Goal: Transaction & Acquisition: Register for event/course

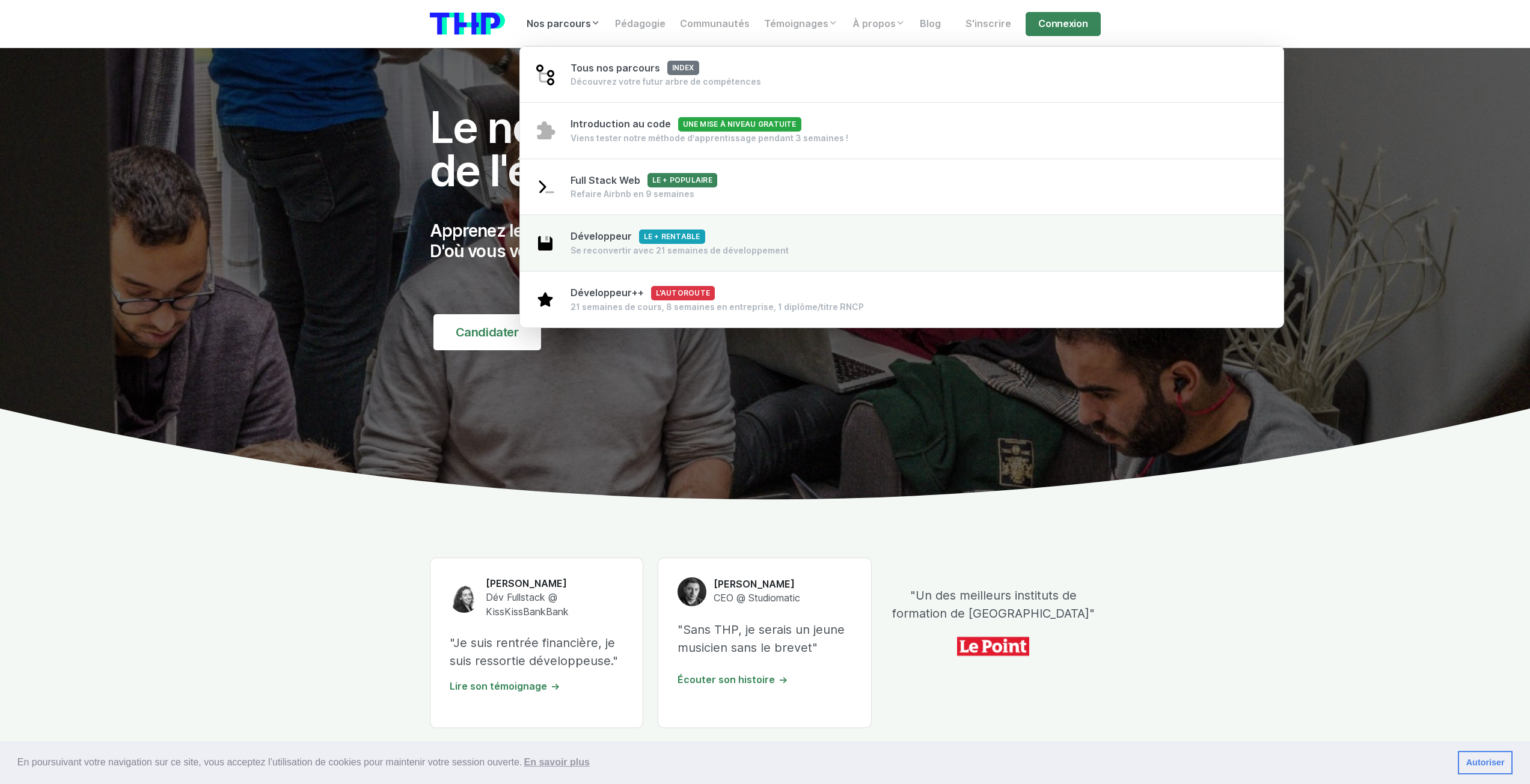
click at [598, 241] on span "Développeur Le + rentable" at bounding box center [638, 236] width 135 height 12
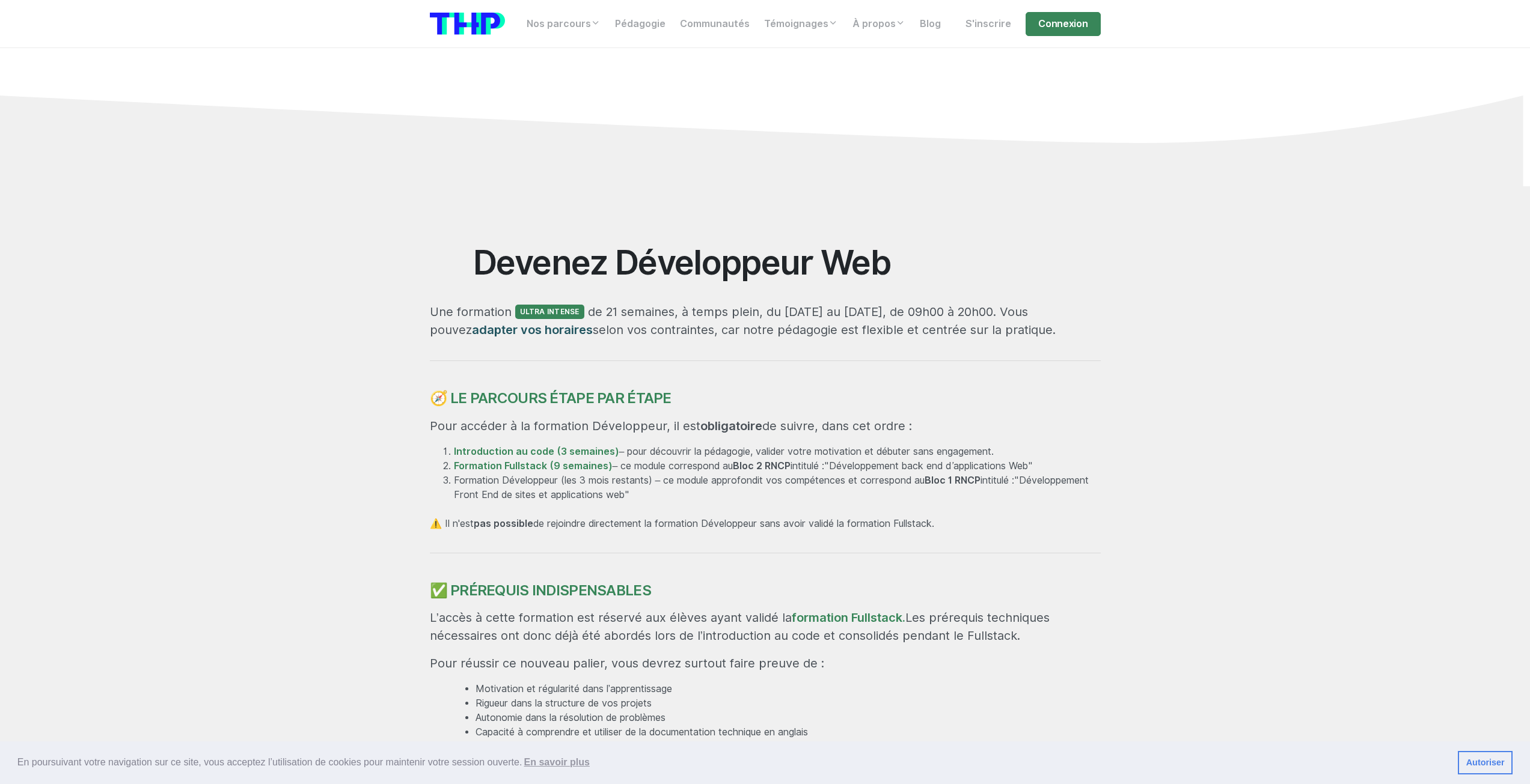
scroll to position [301, 0]
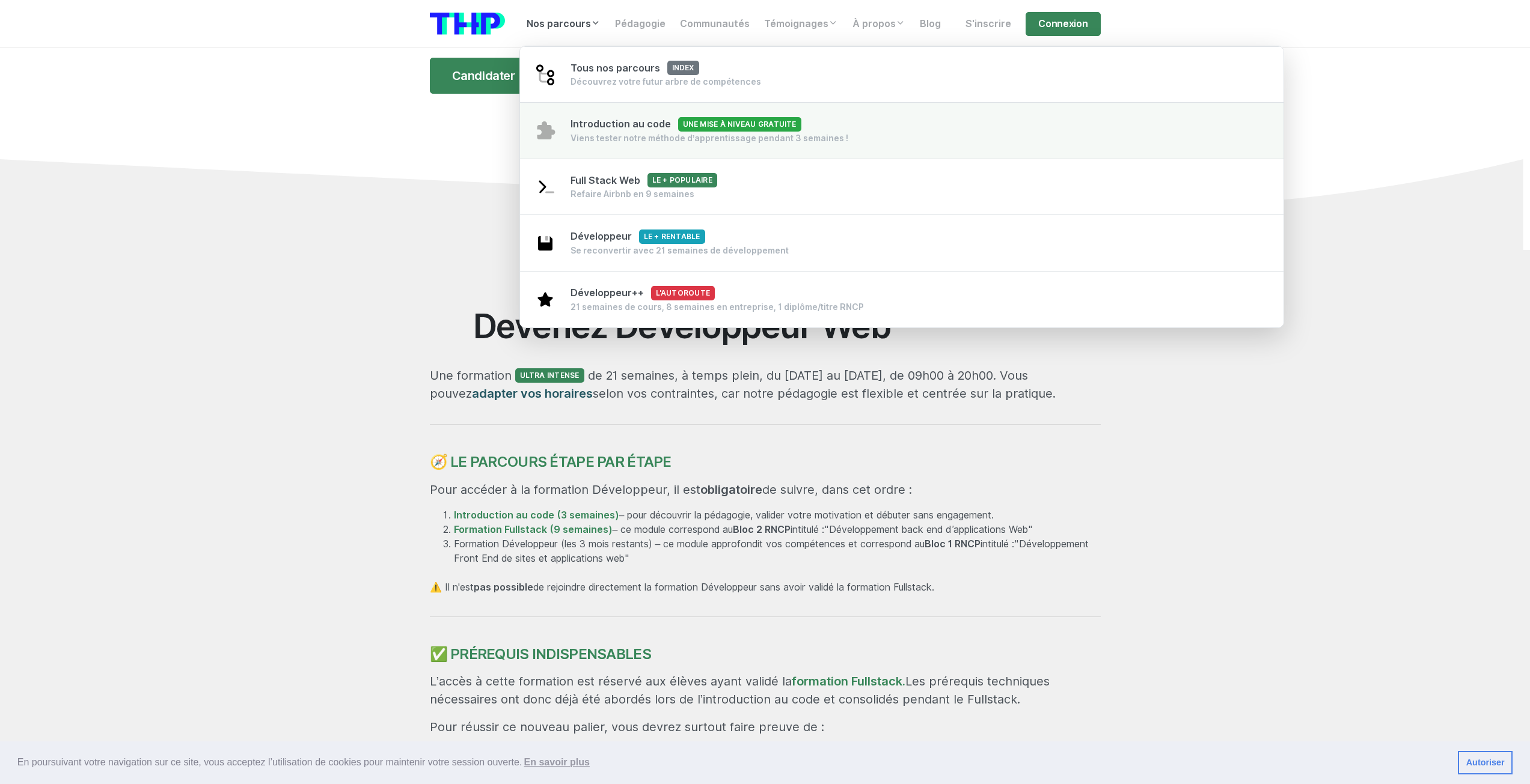
click at [637, 132] on div "Viens tester notre méthode d’apprentissage pendant 3 semaines !" at bounding box center [710, 138] width 278 height 12
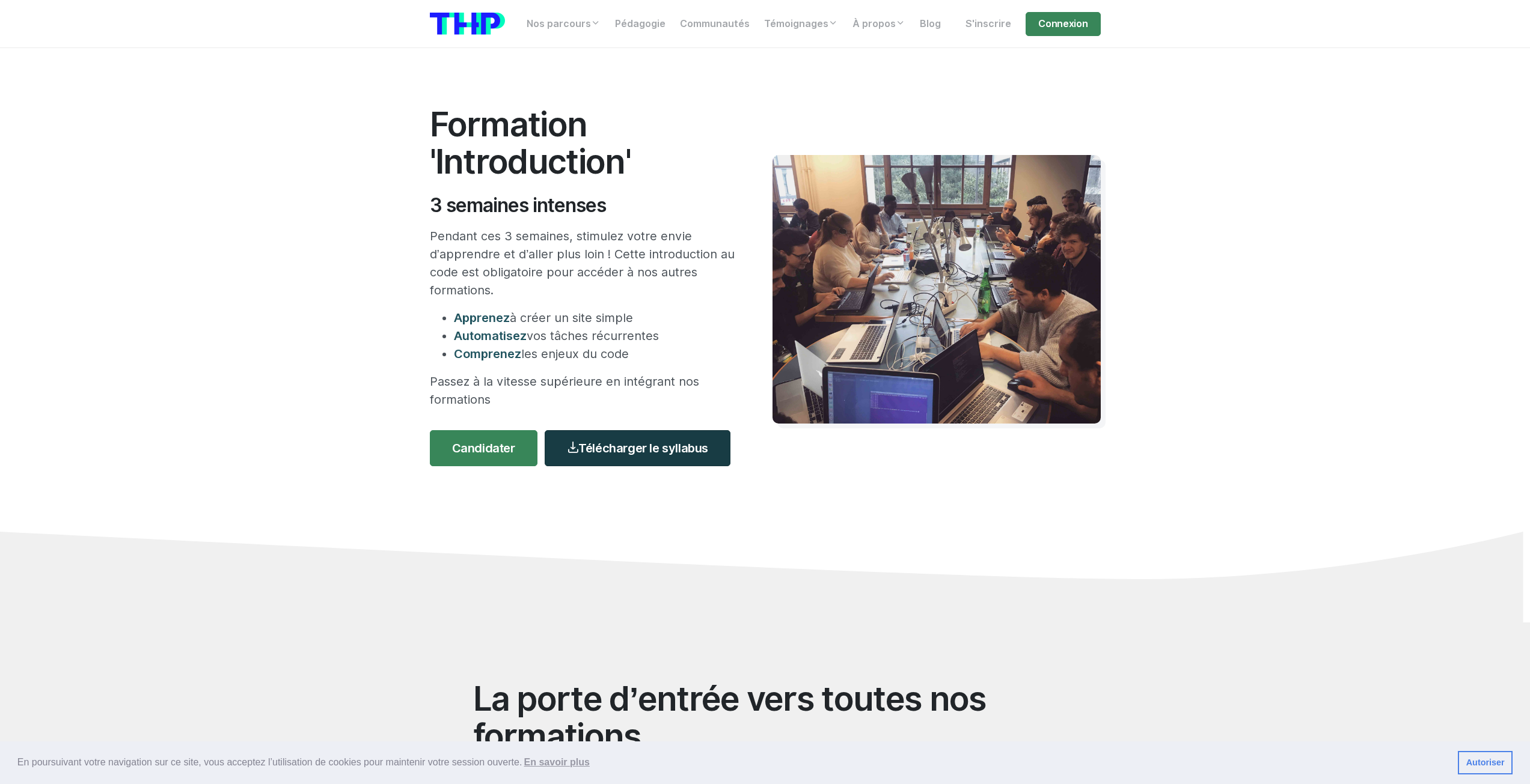
click at [642, 441] on link "Télécharger le syllabus" at bounding box center [637, 448] width 186 height 36
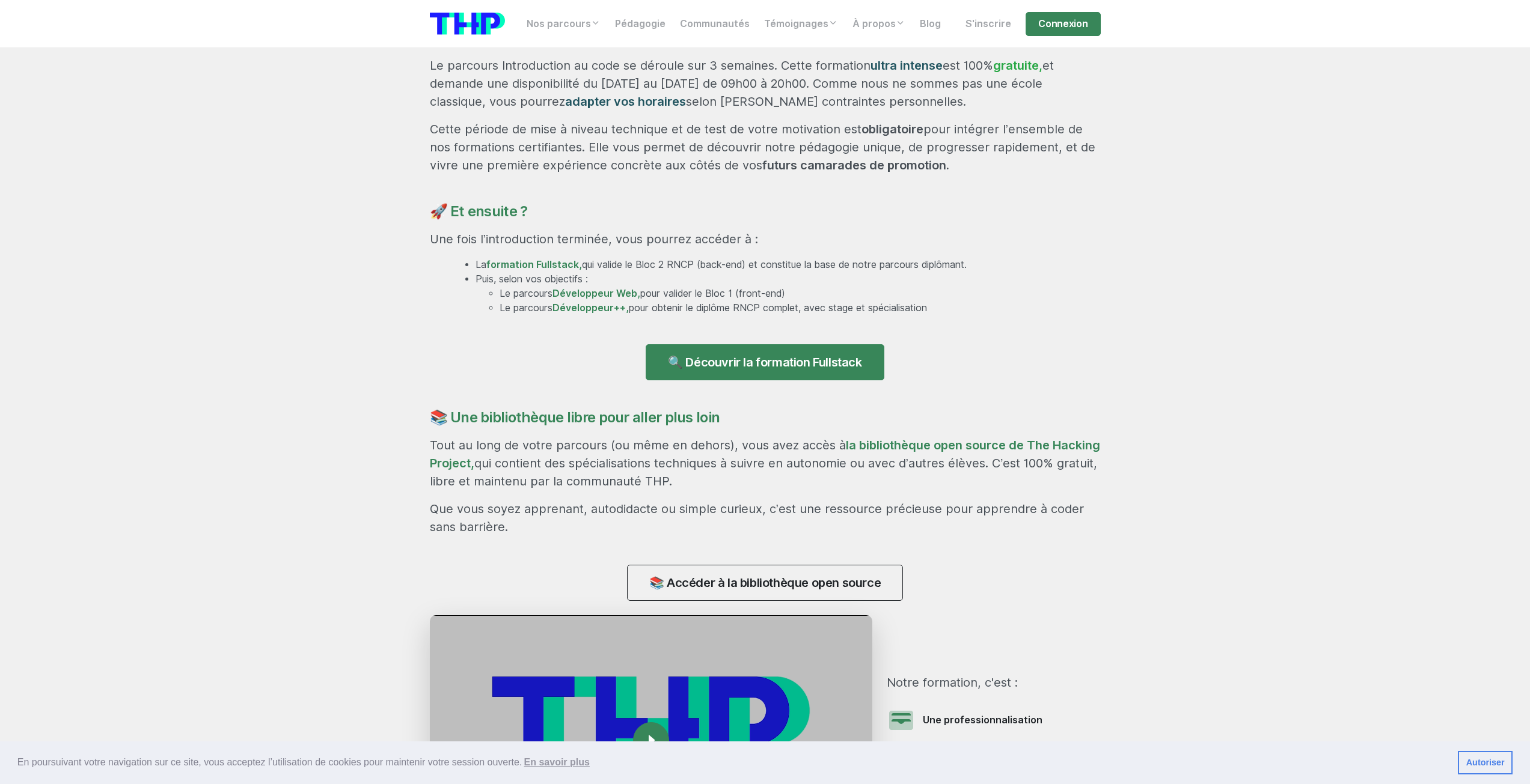
scroll to position [721, 0]
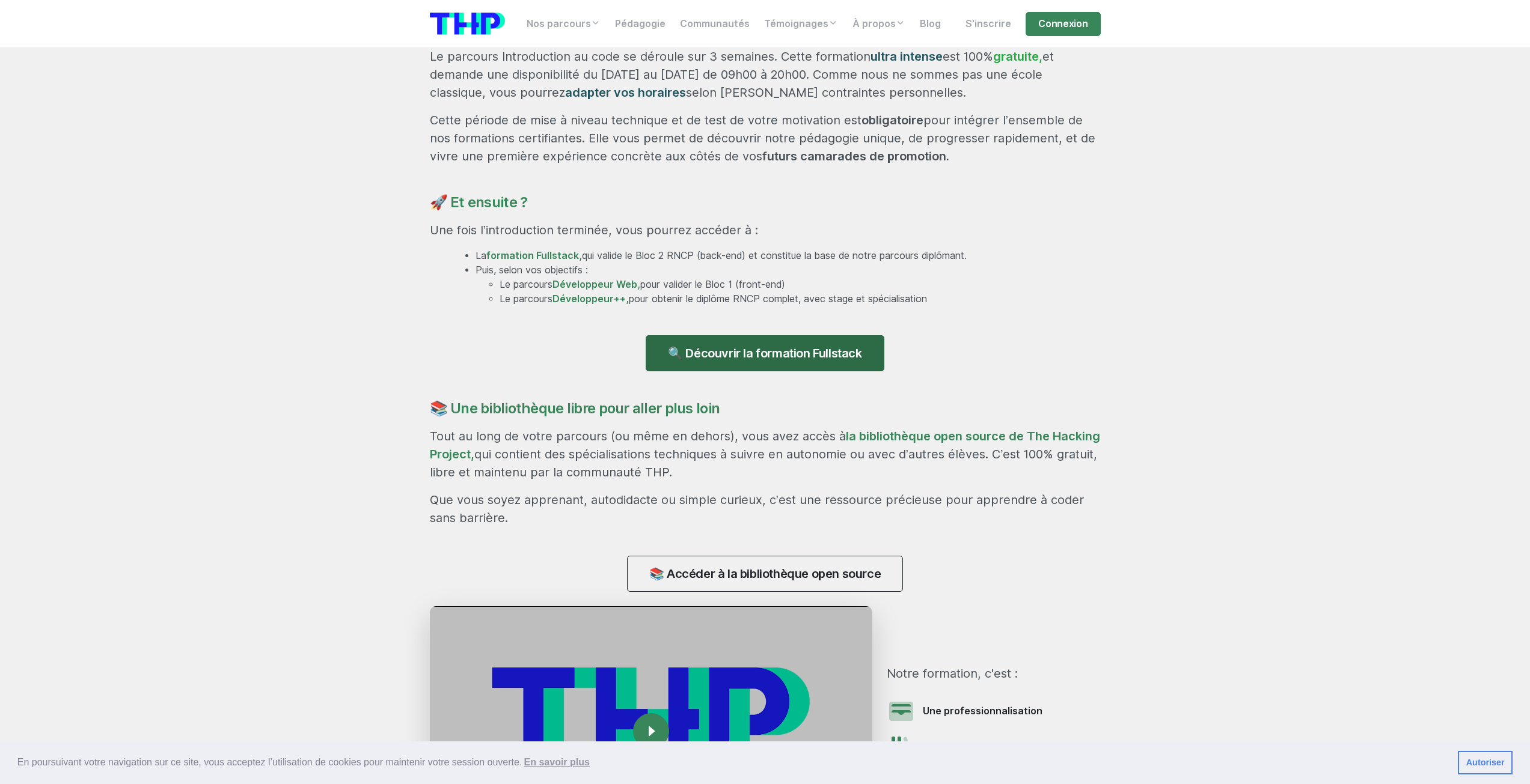
click at [733, 354] on link "🔍 Découvrir la formation Fullstack" at bounding box center [765, 353] width 238 height 36
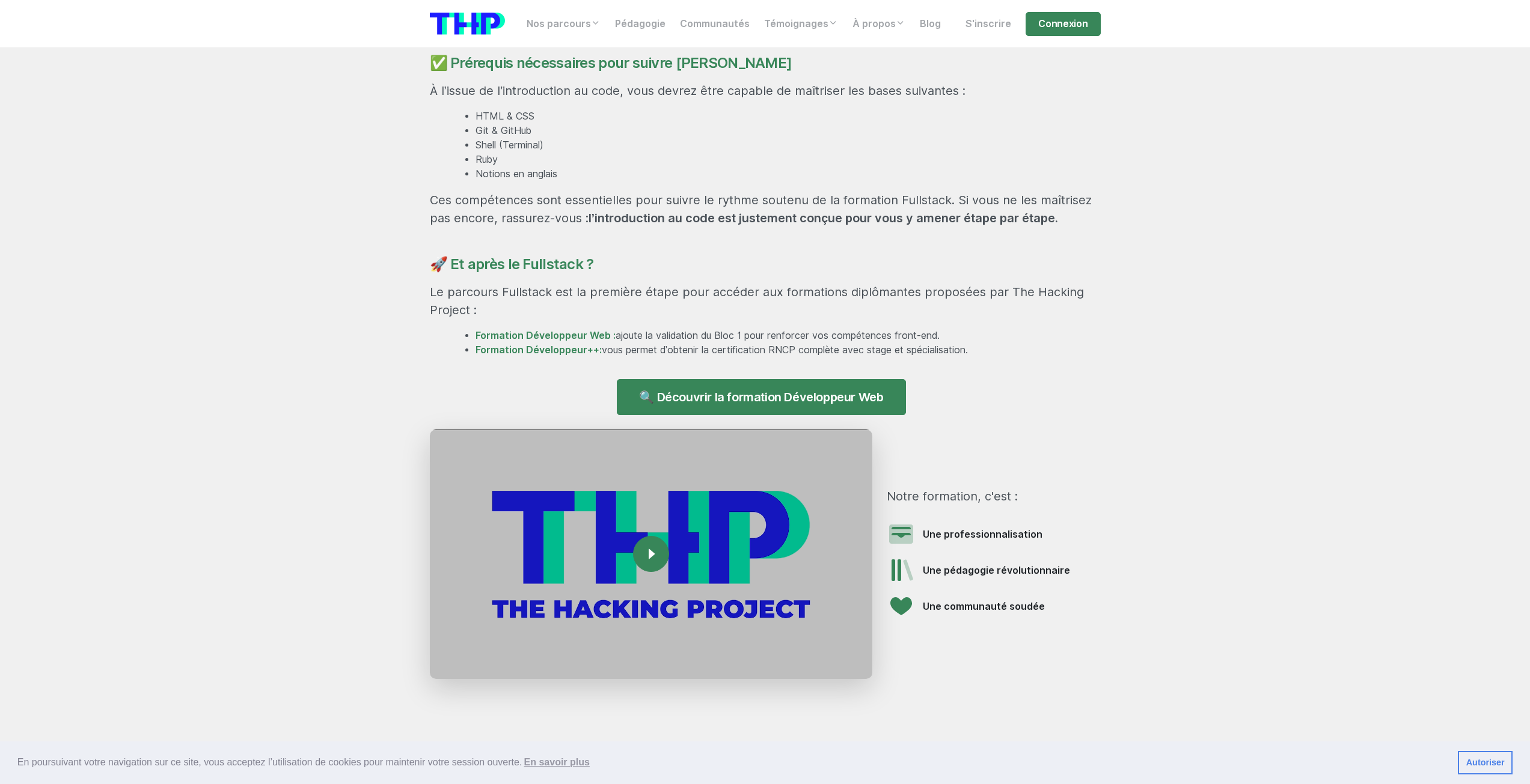
scroll to position [1082, 0]
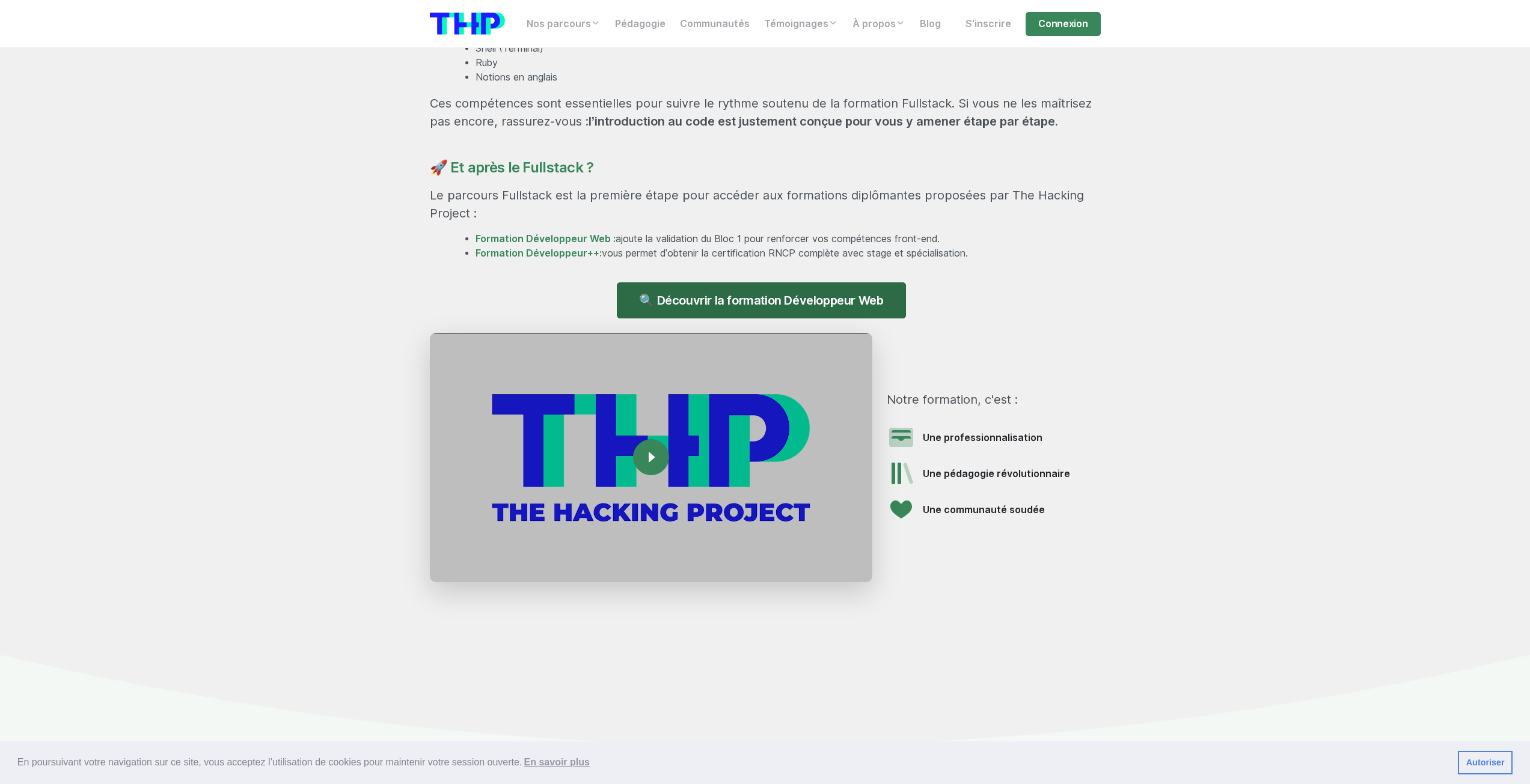
click at [744, 311] on link "🔍 Découvrir la formation Développeur Web" at bounding box center [761, 300] width 288 height 36
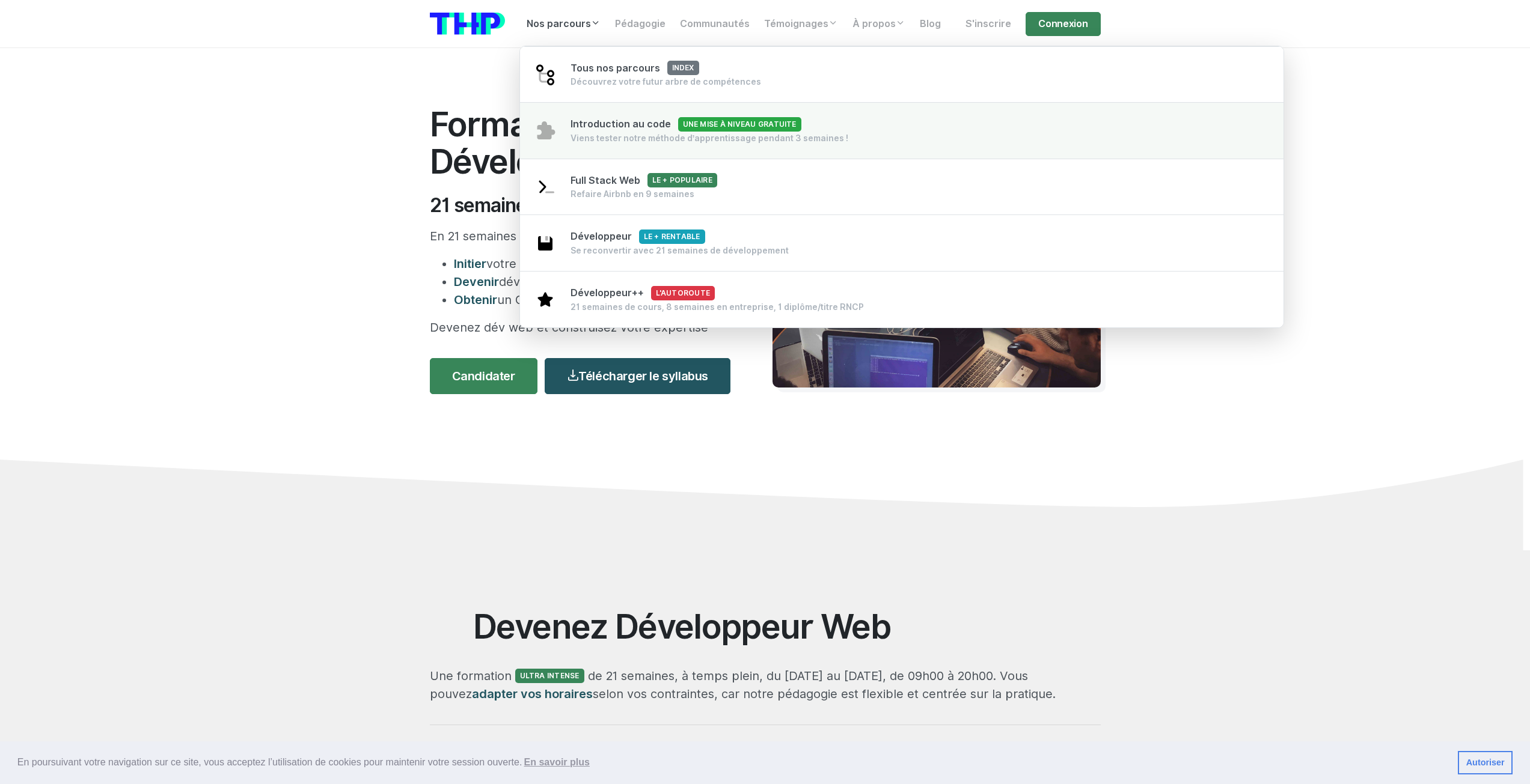
click at [644, 134] on div "Viens tester notre méthode d’apprentissage pendant 3 semaines !" at bounding box center [710, 138] width 278 height 12
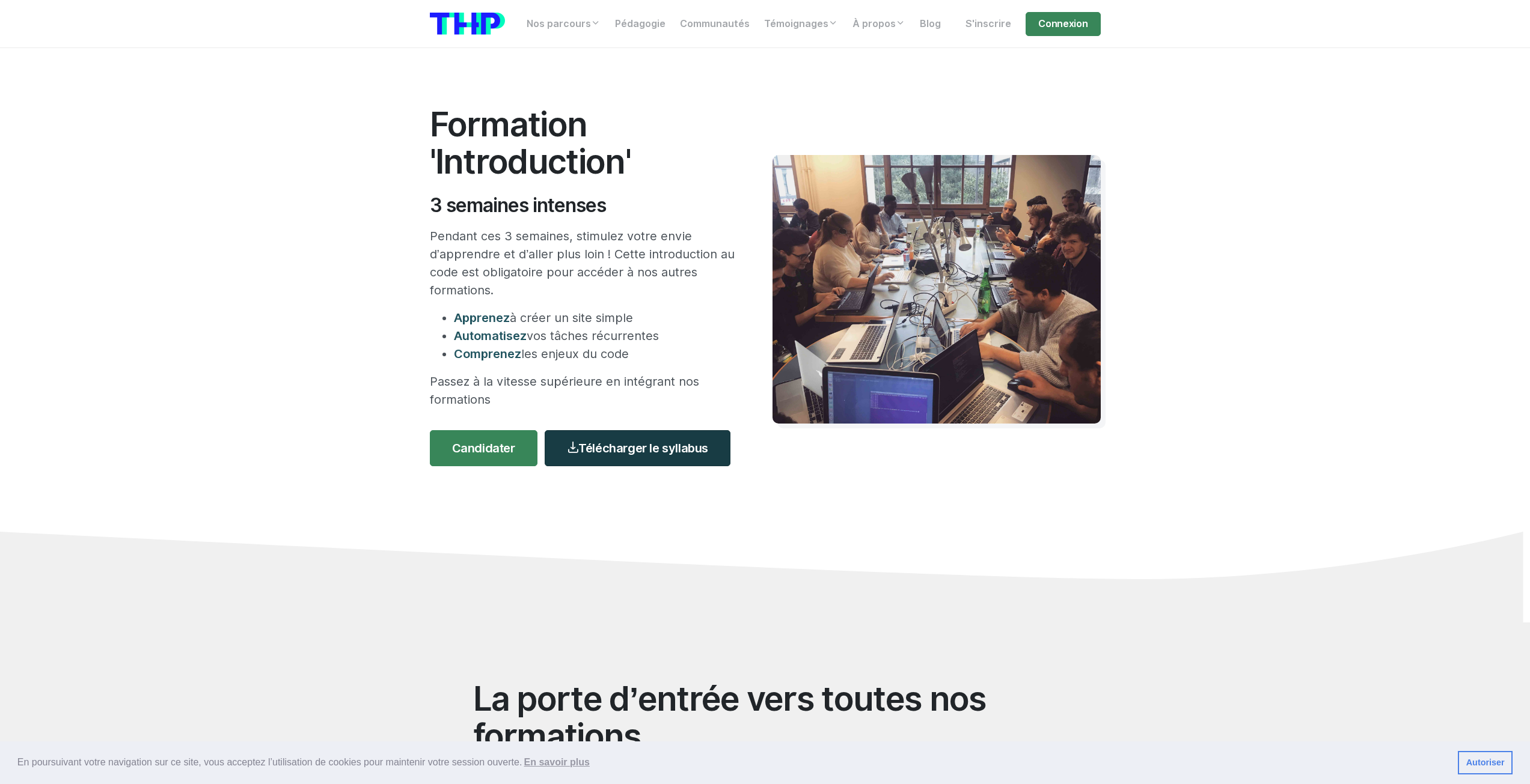
click at [638, 439] on link "Télécharger le syllabus" at bounding box center [637, 448] width 186 height 36
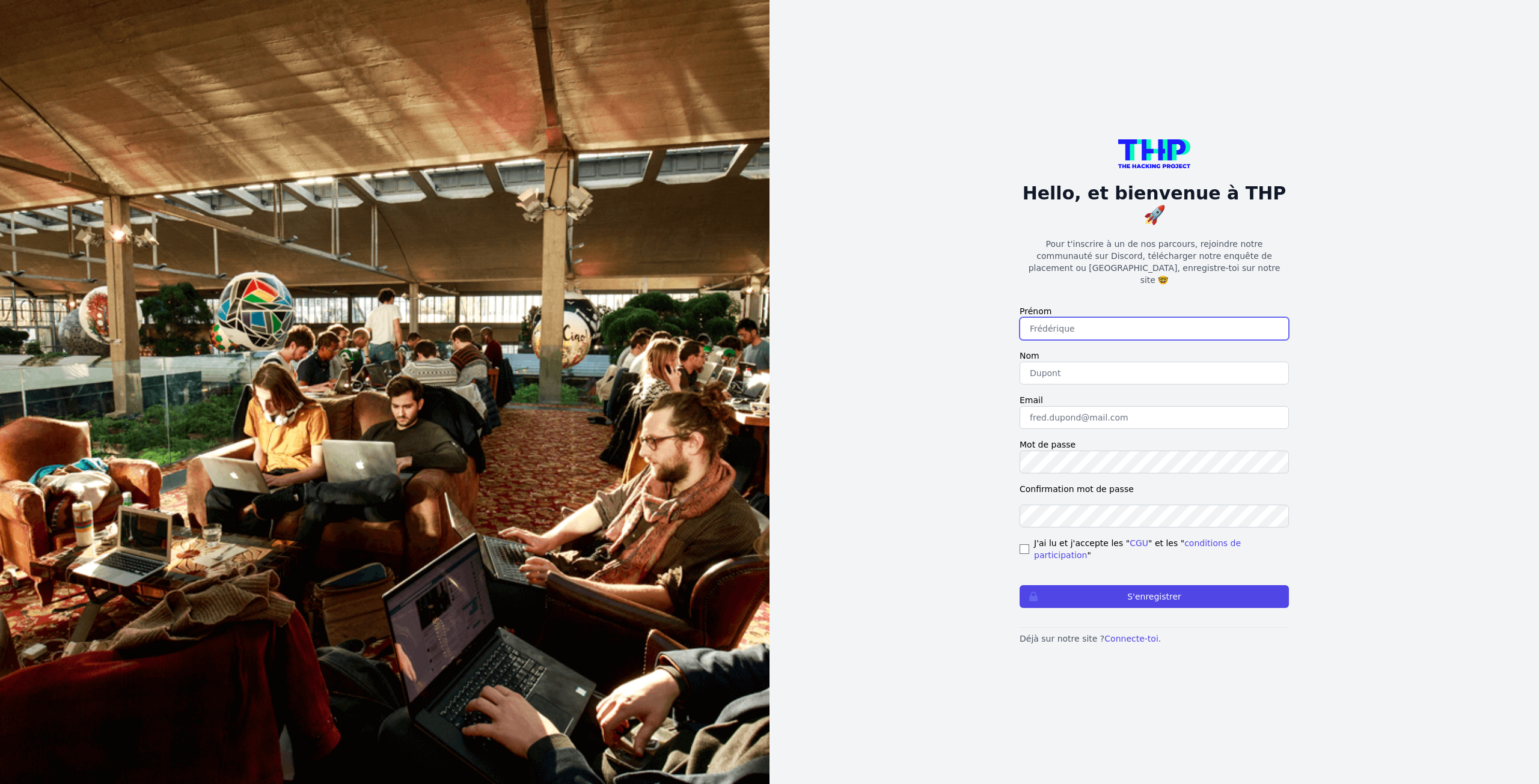
click at [1048, 319] on input "text" at bounding box center [1155, 329] width 269 height 23
type input "Rémi"
type input "MOROT"
type input "[EMAIL_ADDRESS][DOMAIN_NAME]"
click at [1027, 545] on input "checkbox" at bounding box center [1025, 549] width 10 height 10
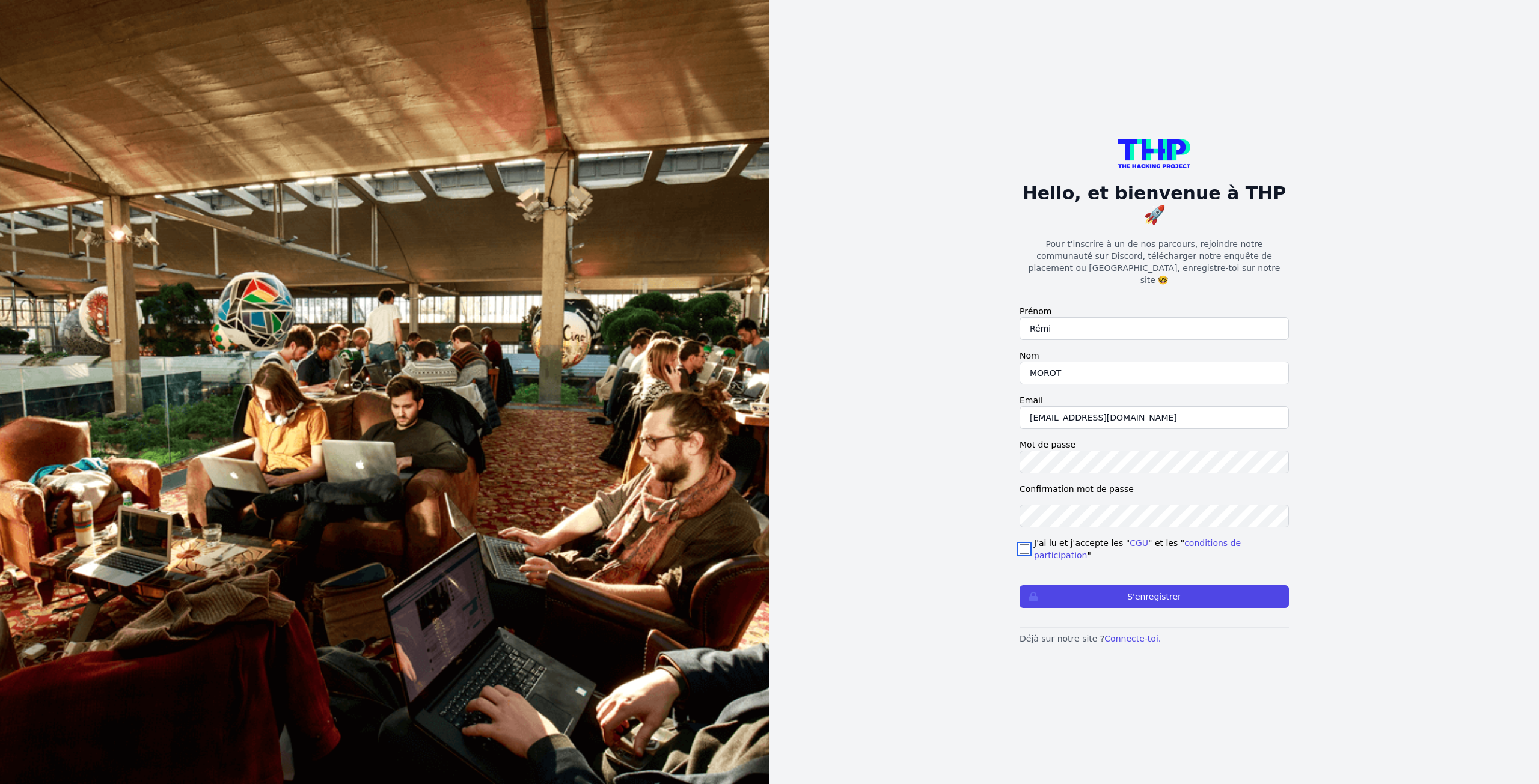
checkbox input "true"
click at [1089, 585] on button "S'enregistrer" at bounding box center [1155, 597] width 269 height 23
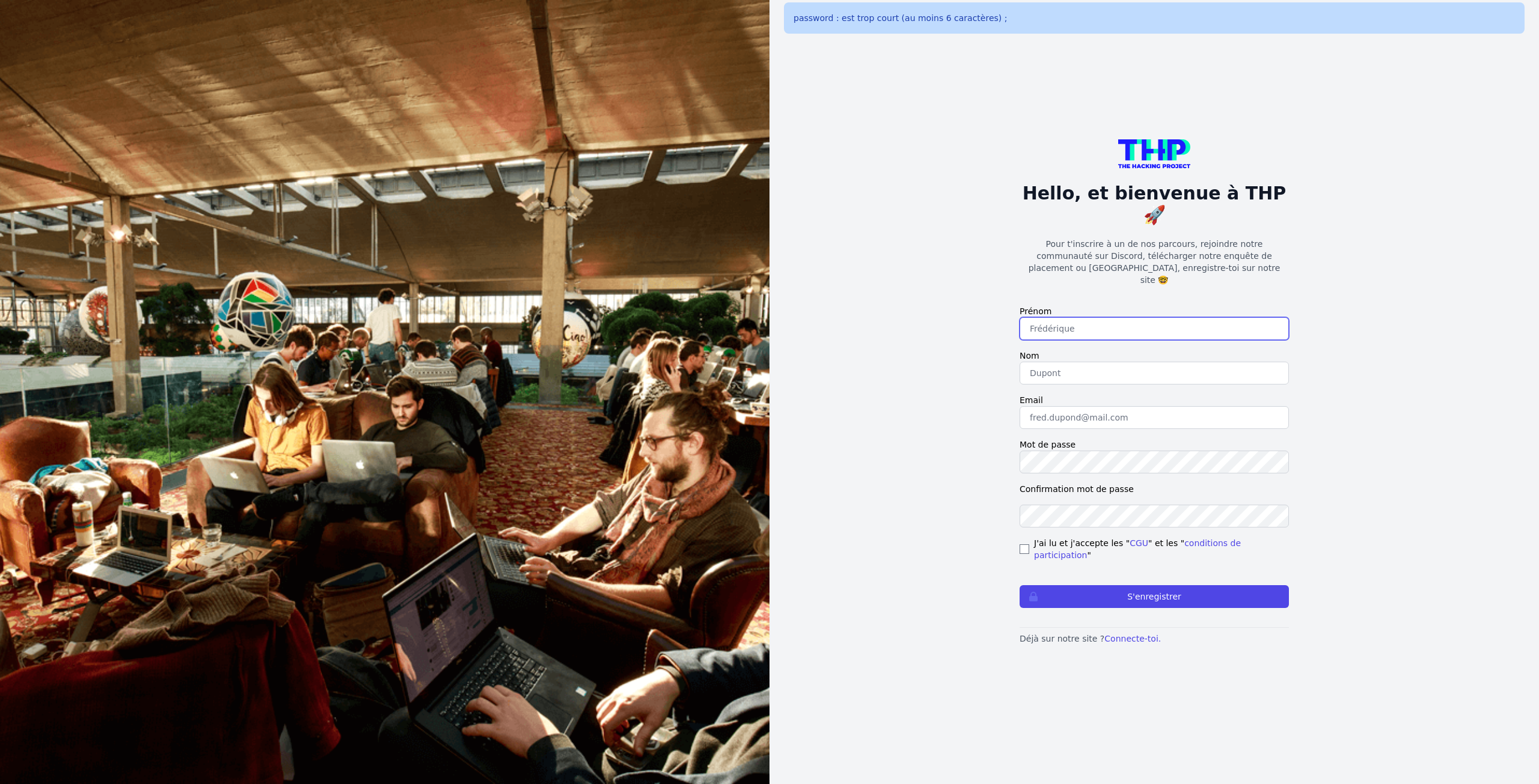
click at [1057, 323] on input "text" at bounding box center [1155, 329] width 269 height 23
type input "Rémi"
type input "MOROT"
type input "M"
type input "[EMAIL_ADDRESS][DOMAIN_NAME]"
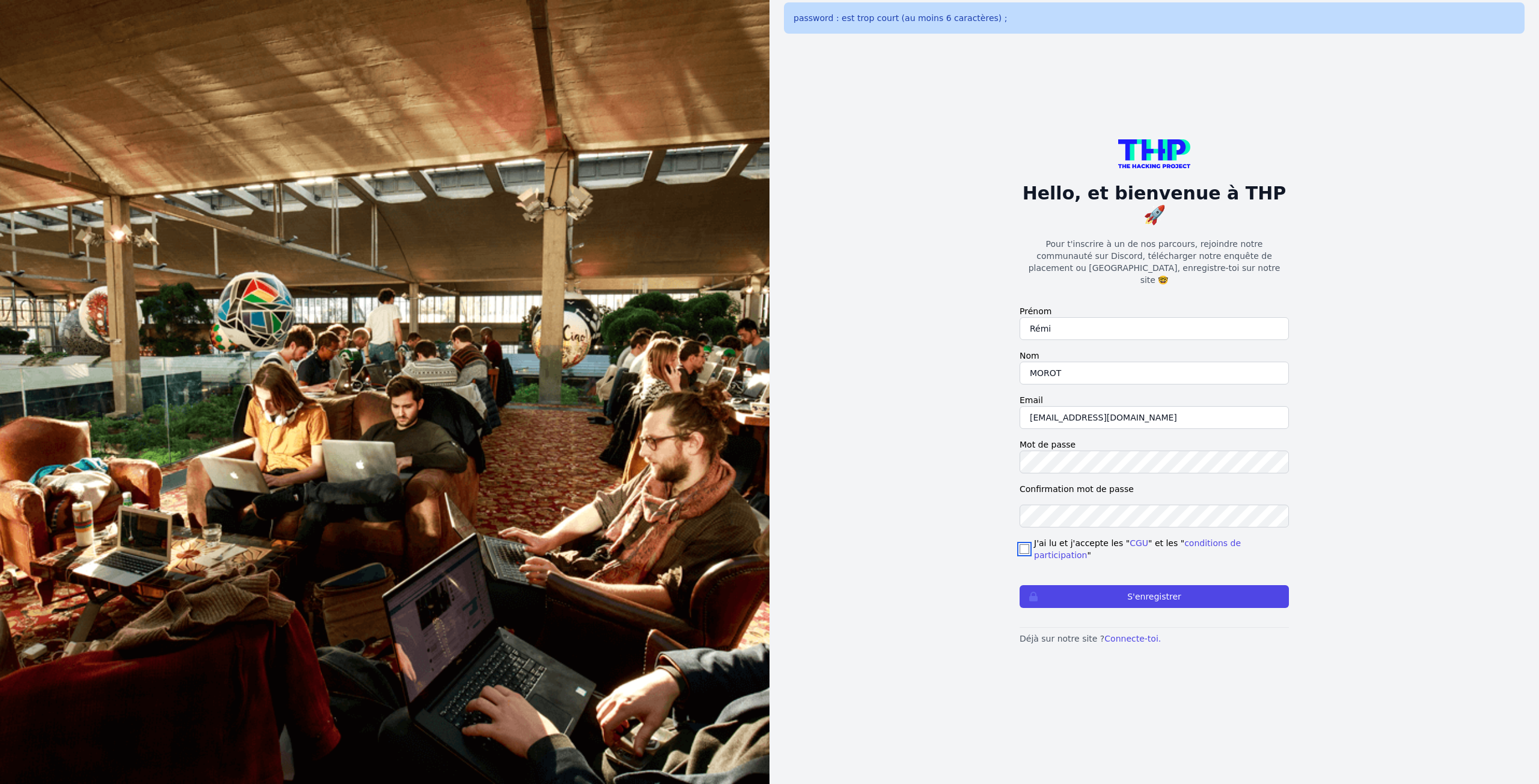
click at [1025, 545] on input "checkbox" at bounding box center [1025, 549] width 10 height 10
checkbox input "true"
click at [1165, 585] on button "S'enregistrer" at bounding box center [1155, 597] width 269 height 23
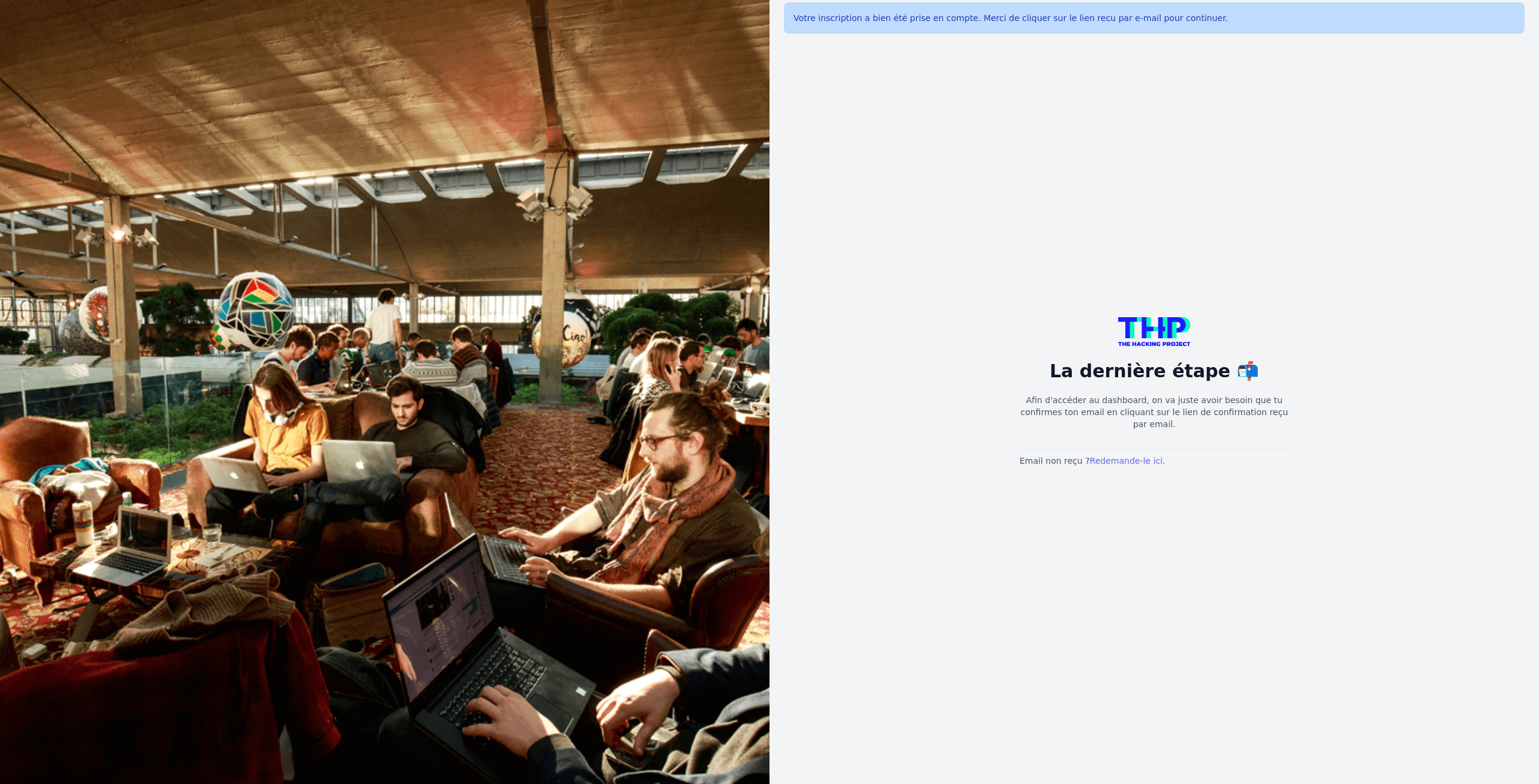
click at [1141, 456] on link "Redemande-le ici." at bounding box center [1127, 461] width 76 height 10
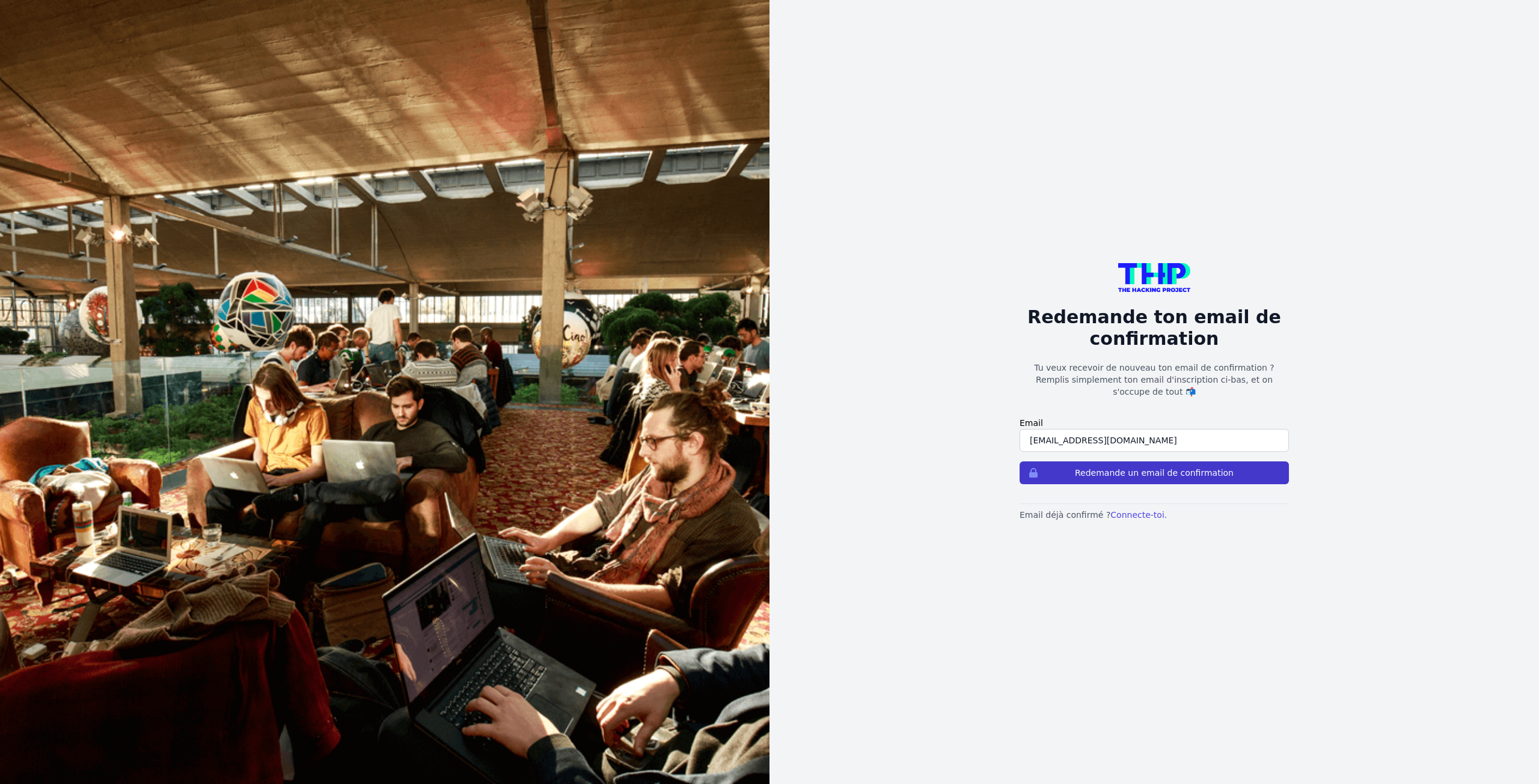
type input "[EMAIL_ADDRESS][DOMAIN_NAME]"
click at [1100, 462] on button "Redemande un email de confirmation" at bounding box center [1155, 473] width 269 height 23
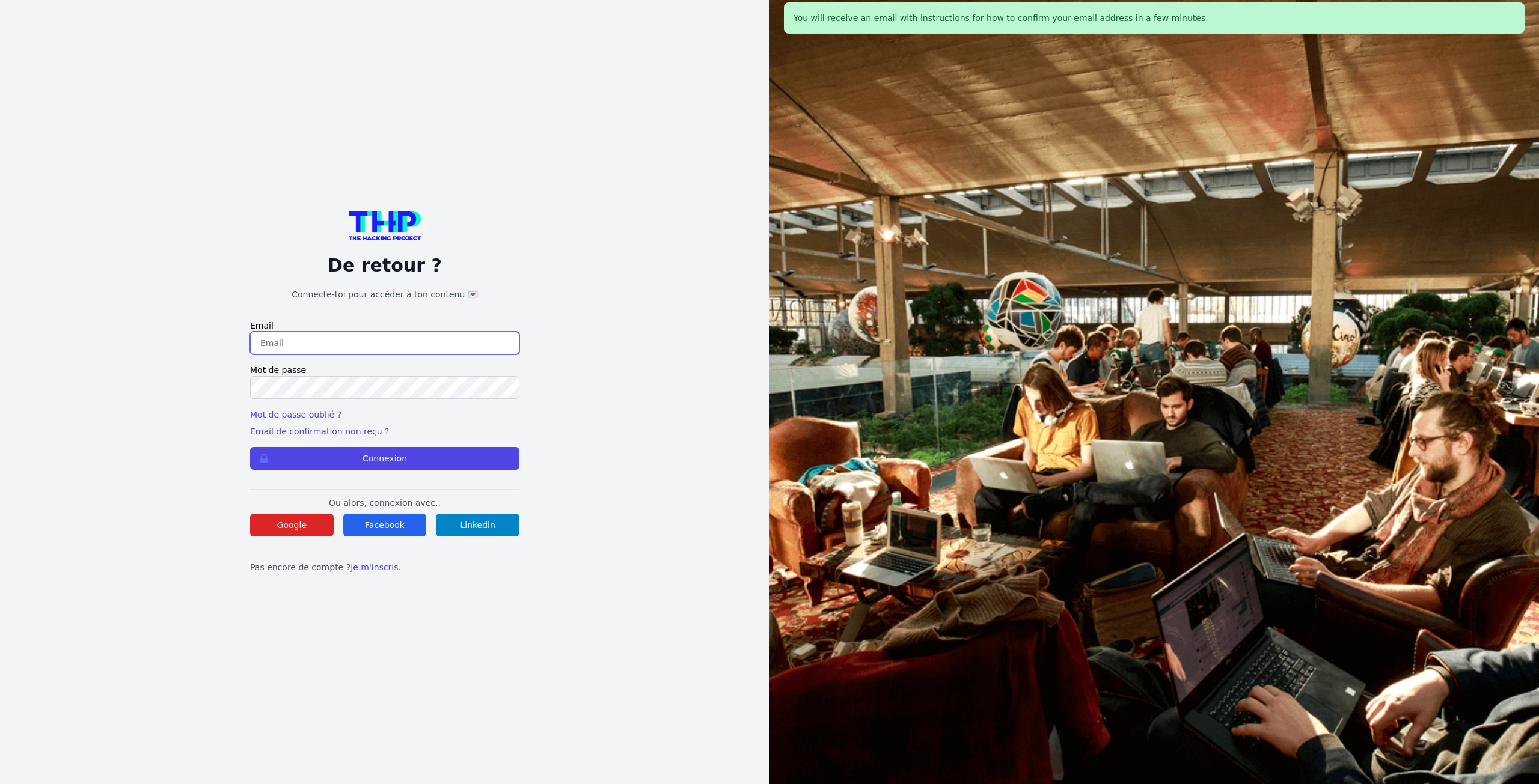
click at [337, 345] on input "email" at bounding box center [385, 343] width 269 height 23
type input "morot.remi@orange.fr"
click at [382, 455] on button "Connexion" at bounding box center [385, 458] width 269 height 23
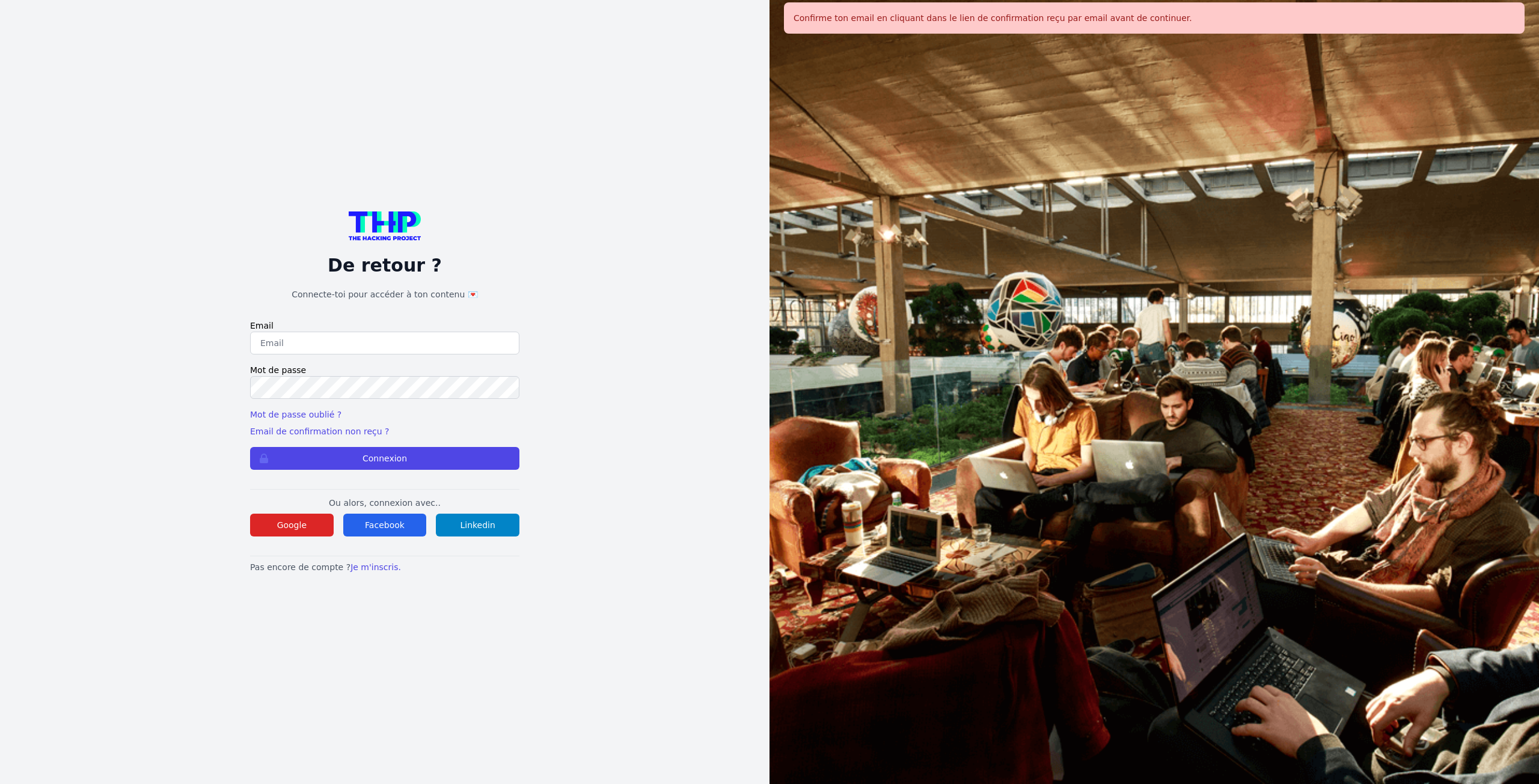
click at [359, 347] on input "email" at bounding box center [385, 343] width 269 height 23
click at [370, 223] on img at bounding box center [385, 226] width 72 height 29
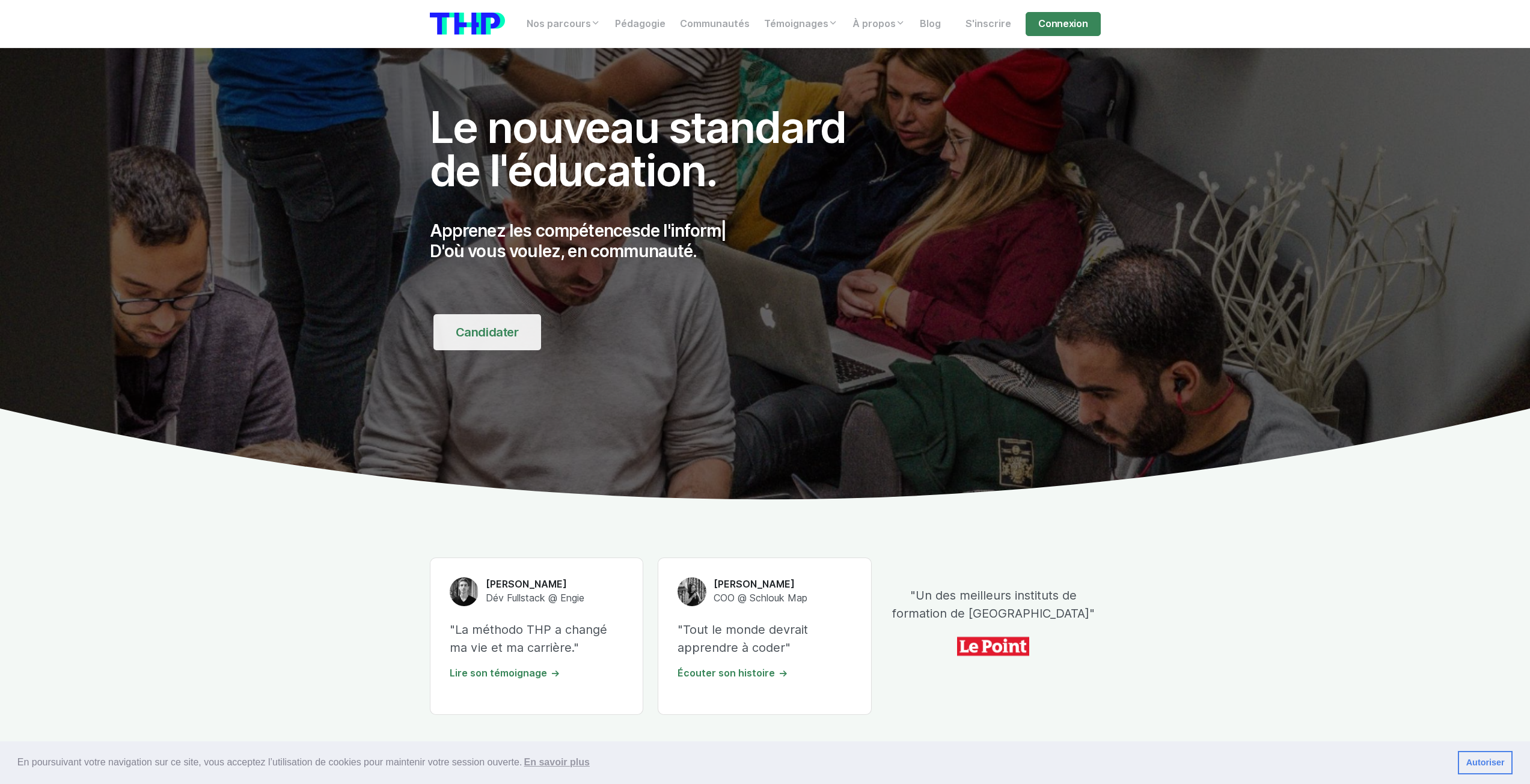
click at [490, 327] on link "Candidater" at bounding box center [487, 332] width 107 height 36
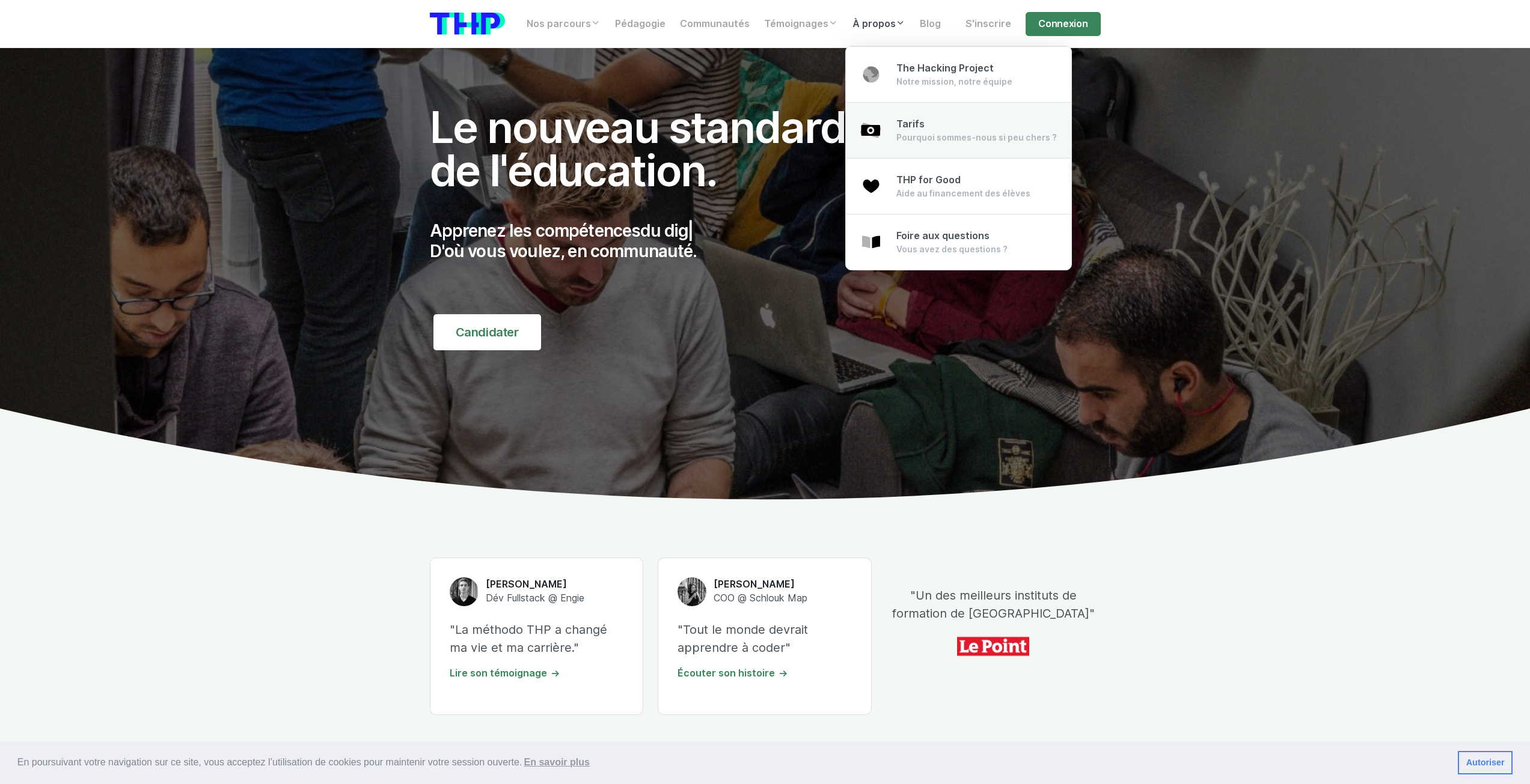
click at [915, 129] on span "Tarifs" at bounding box center [911, 124] width 29 height 12
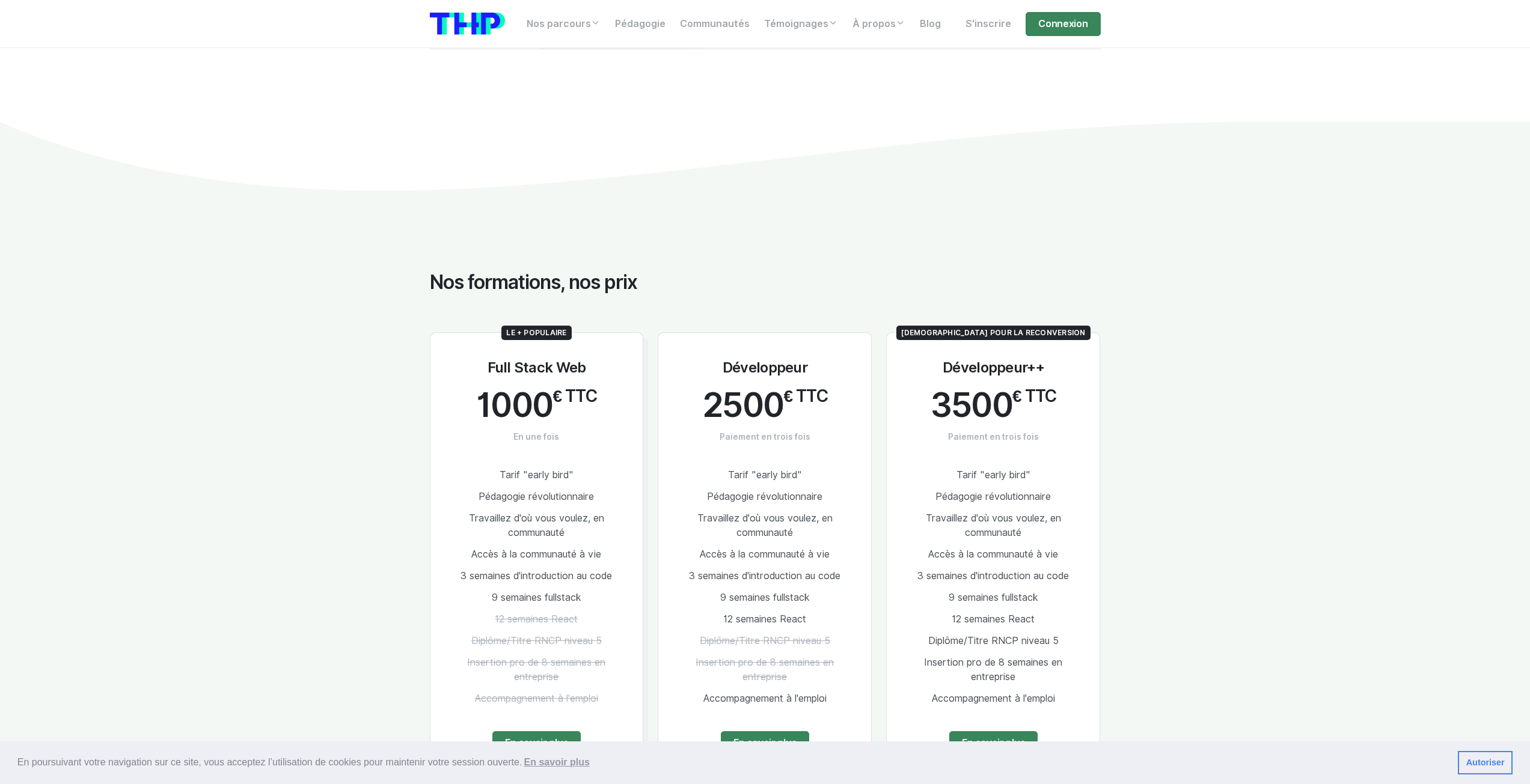
scroll to position [1382, 0]
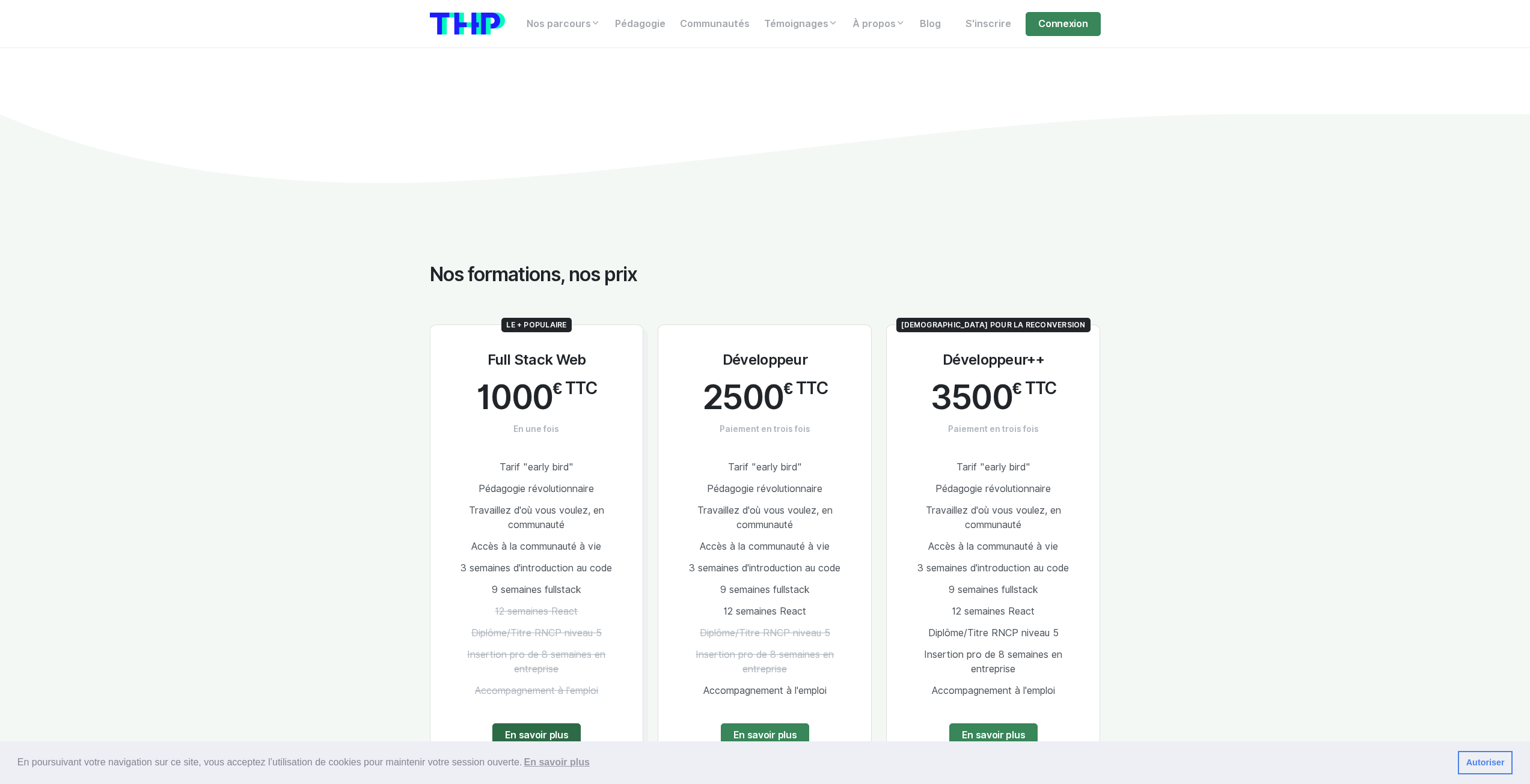
click at [541, 723] on link "En savoir plus" at bounding box center [537, 735] width 89 height 24
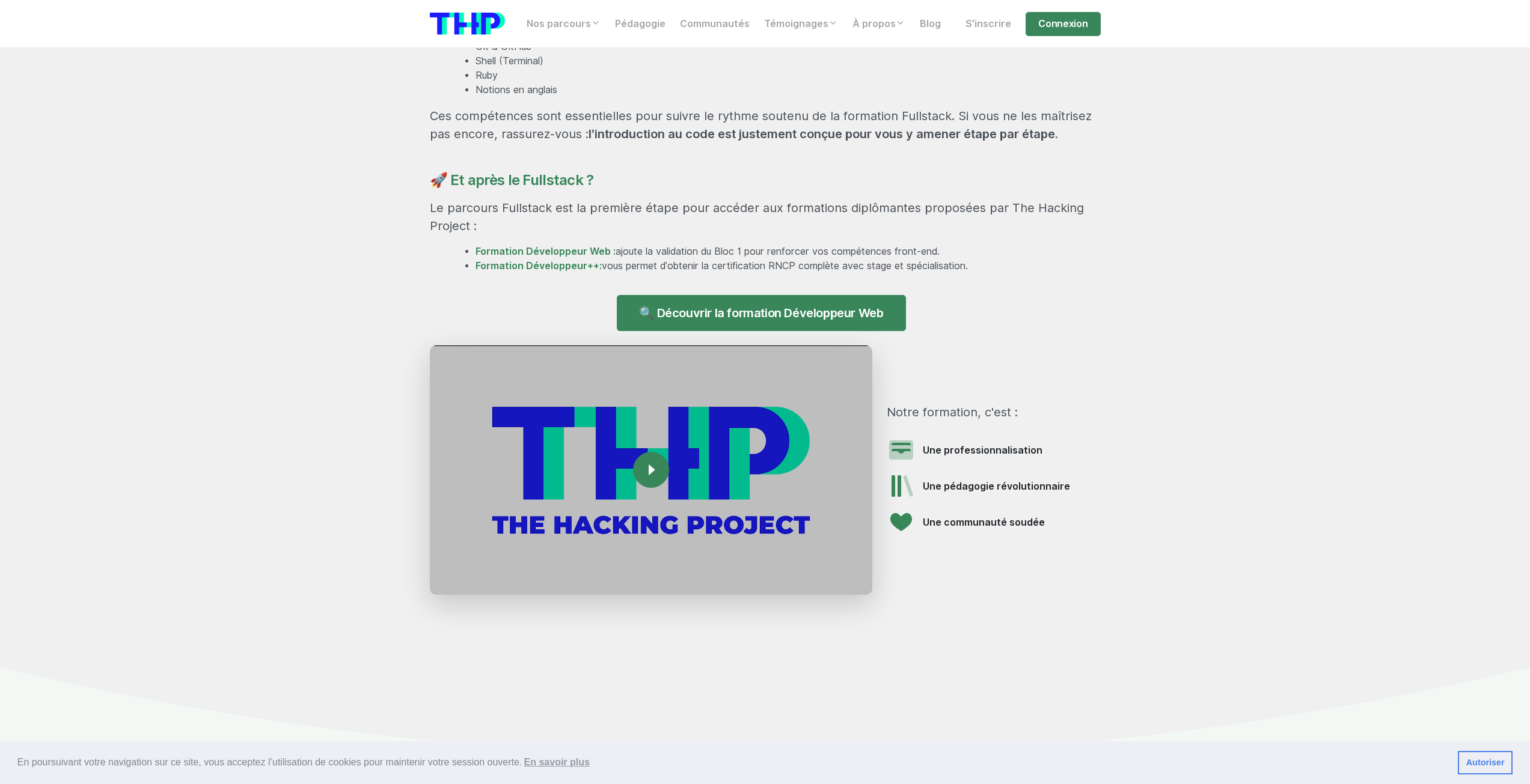
scroll to position [1142, 0]
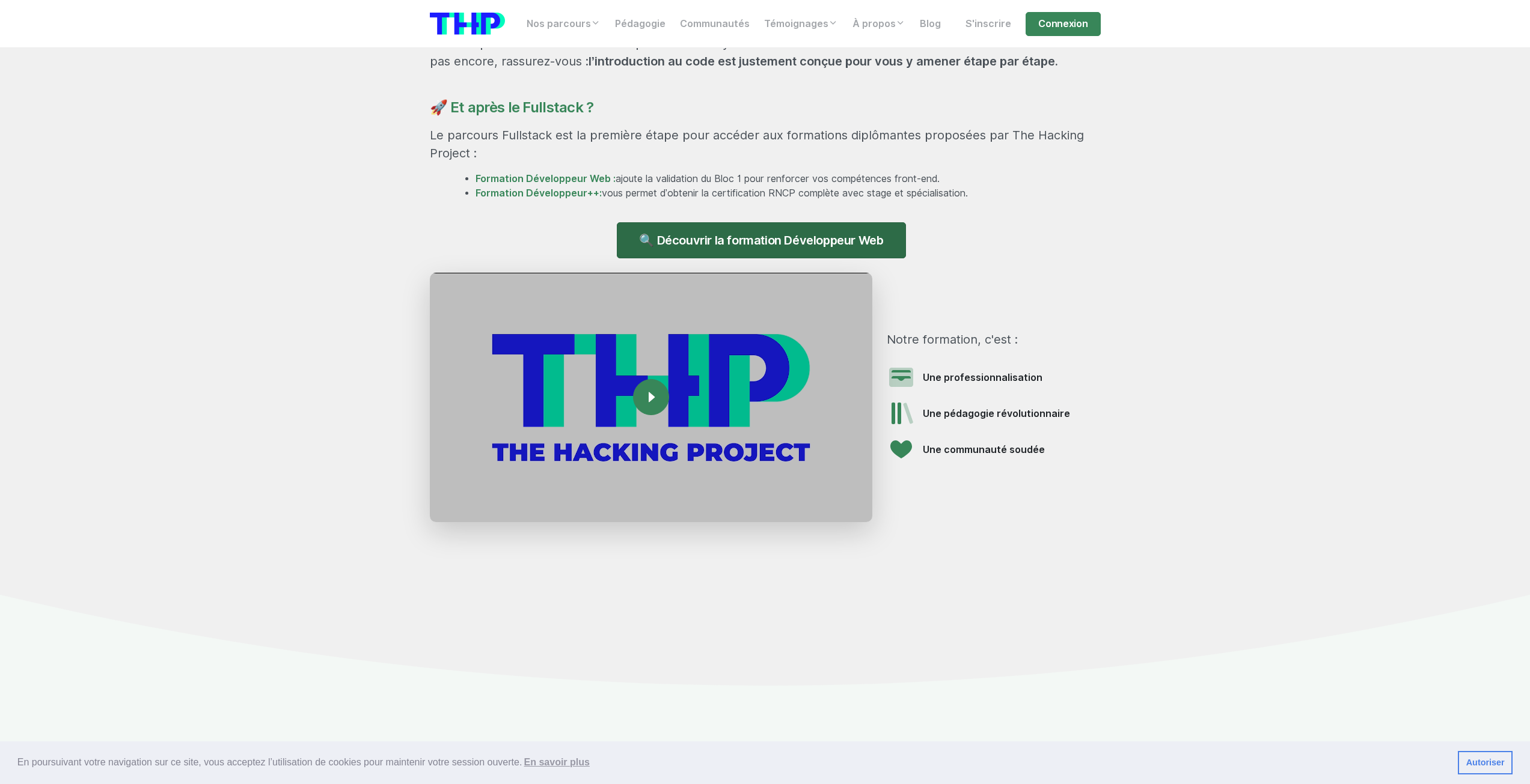
click at [732, 242] on link "🔍 Découvrir la formation Développeur Web" at bounding box center [761, 240] width 288 height 36
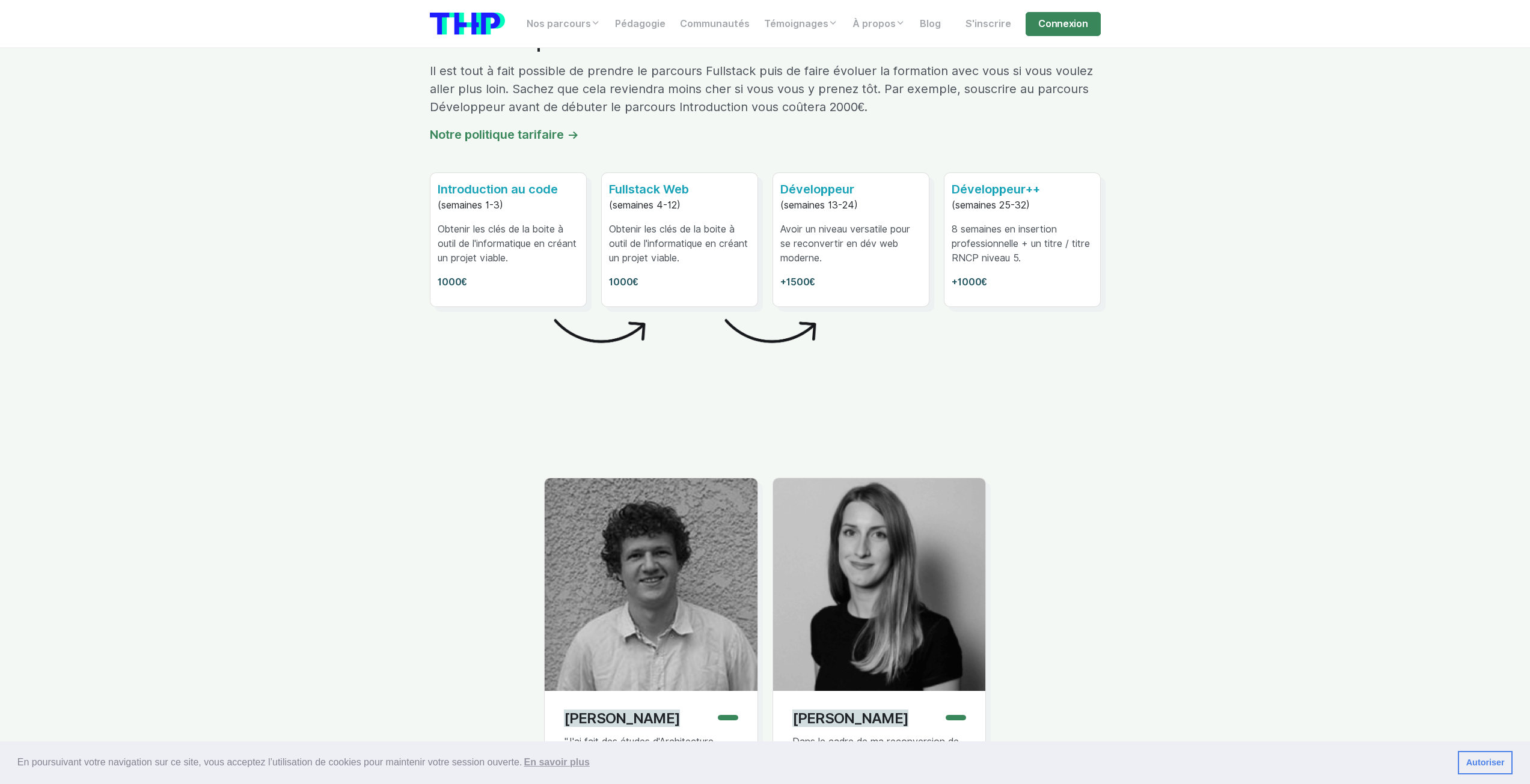
scroll to position [7090, 0]
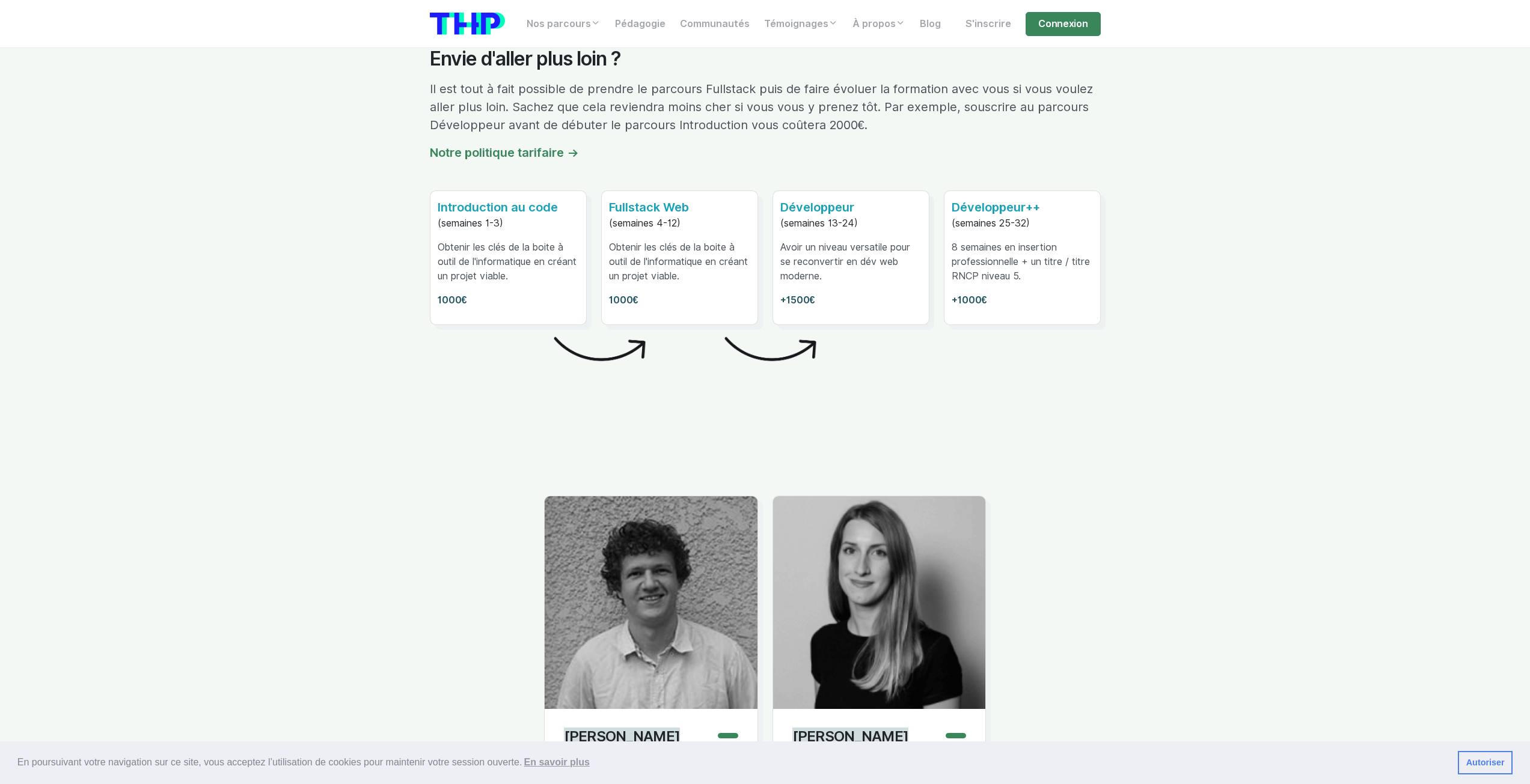
click at [463, 293] on p "1000€" at bounding box center [508, 300] width 142 height 14
drag, startPoint x: 463, startPoint y: 276, endPoint x: 493, endPoint y: 270, distance: 30.6
click at [463, 293] on p "1000€" at bounding box center [508, 300] width 142 height 14
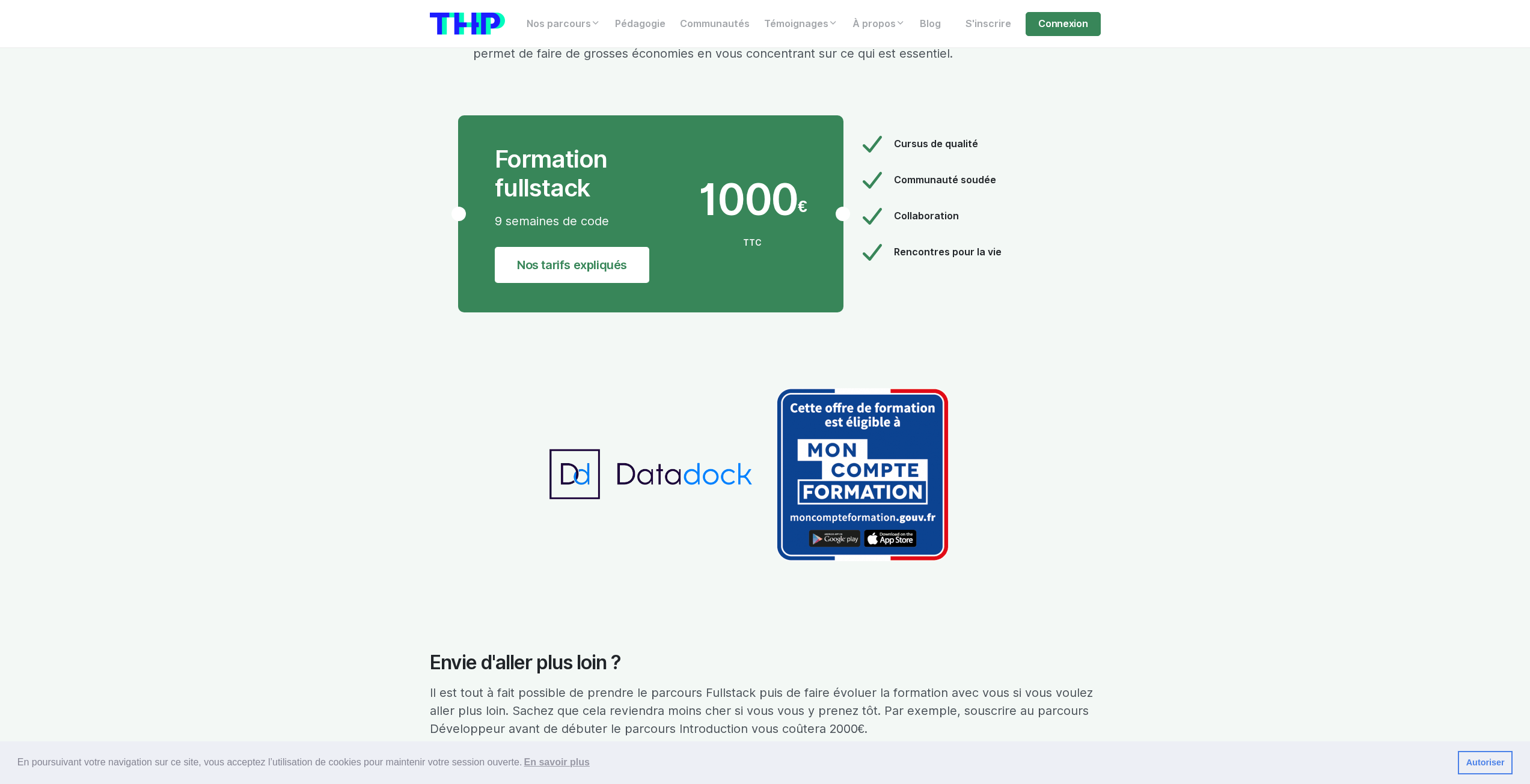
scroll to position [6429, 0]
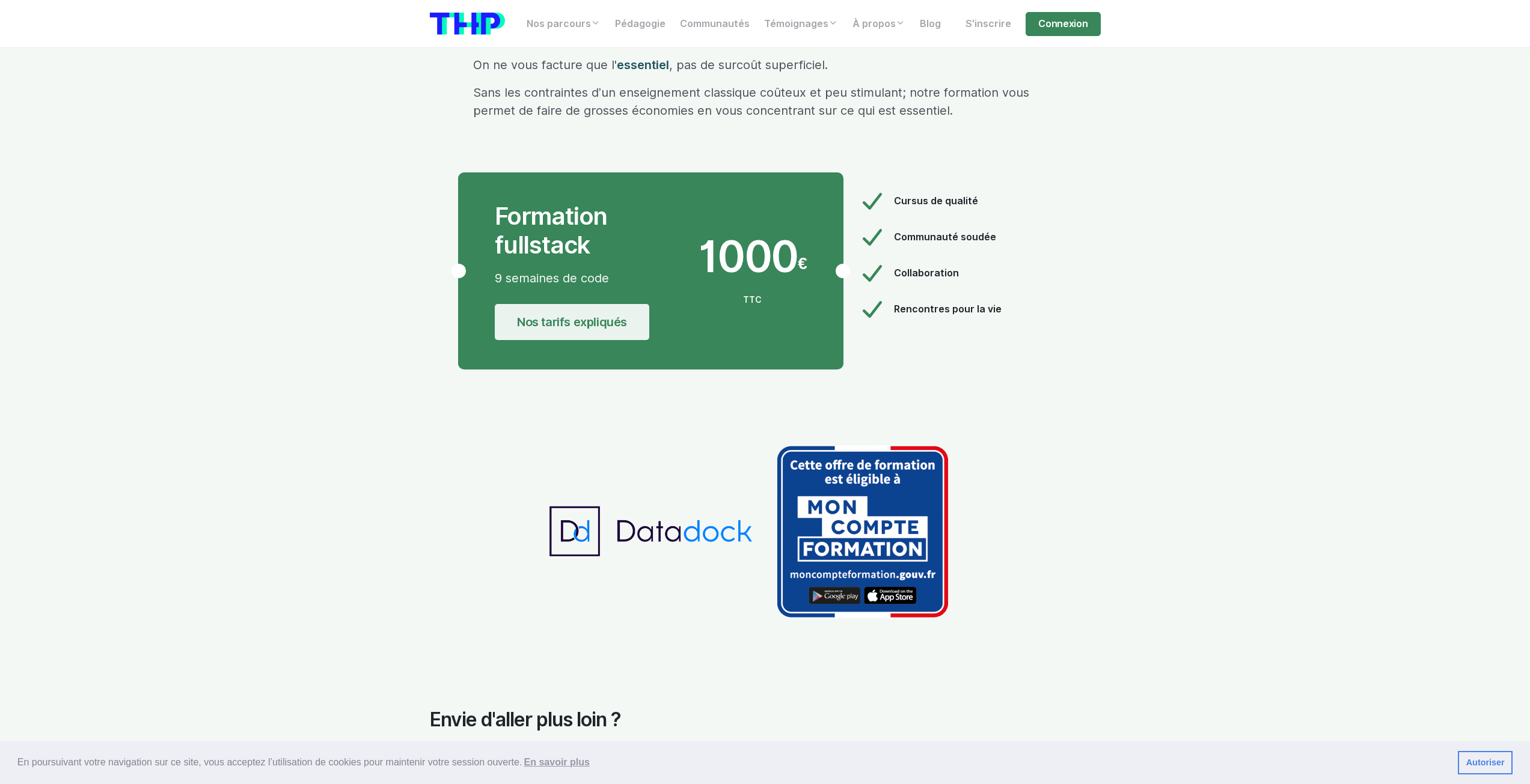
click at [592, 304] on link "Nos tarifs expliqués" at bounding box center [571, 322] width 154 height 36
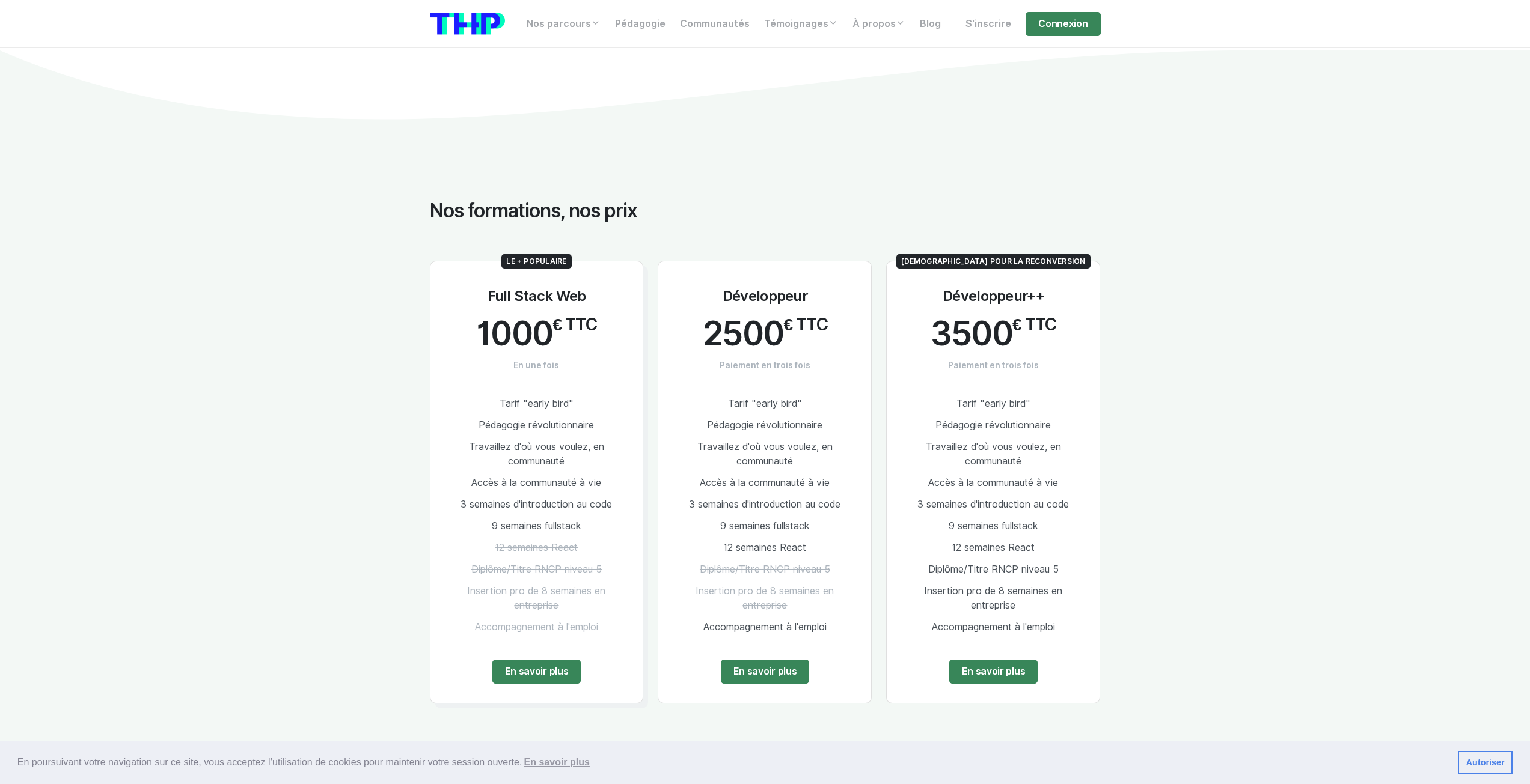
scroll to position [1502, 0]
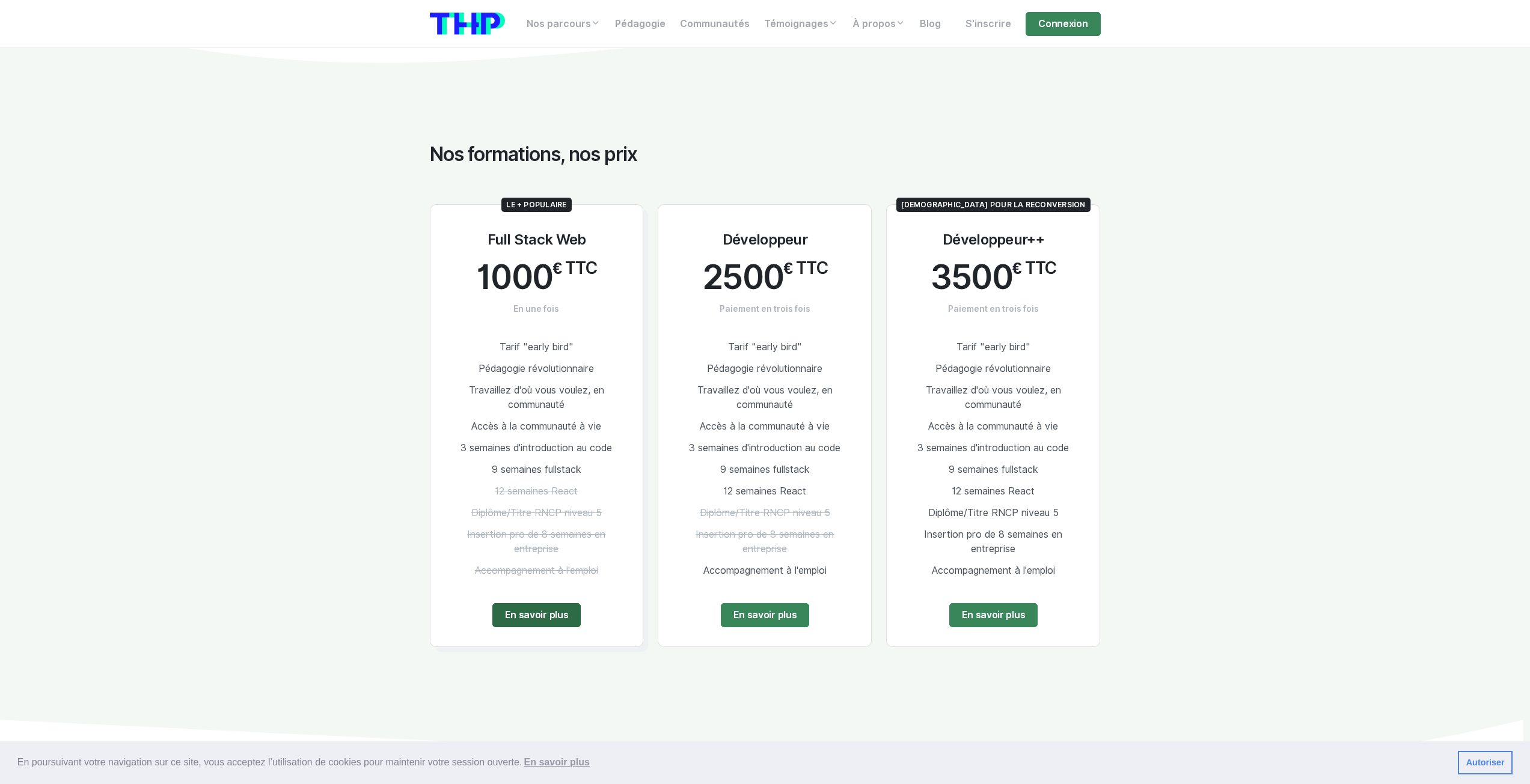
click at [558, 603] on link "En savoir plus" at bounding box center [537, 615] width 89 height 24
